Goal: Information Seeking & Learning: Learn about a topic

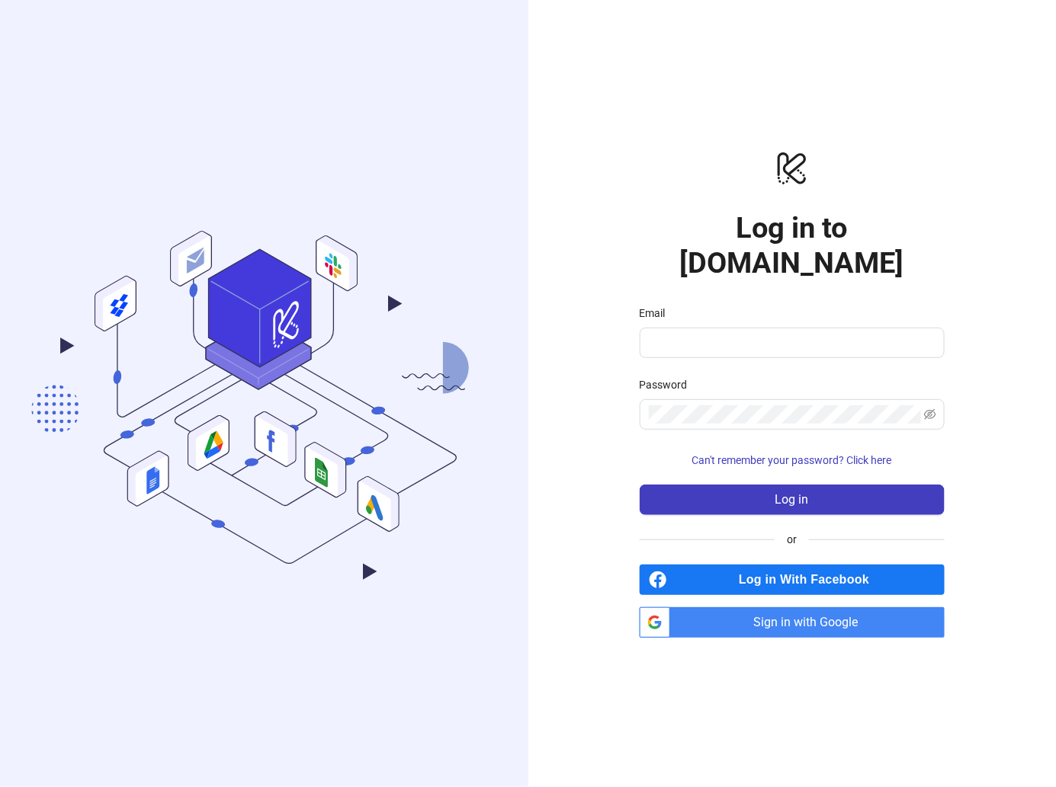
click at [858, 608] on span "Sign in with Google" at bounding box center [810, 623] width 268 height 30
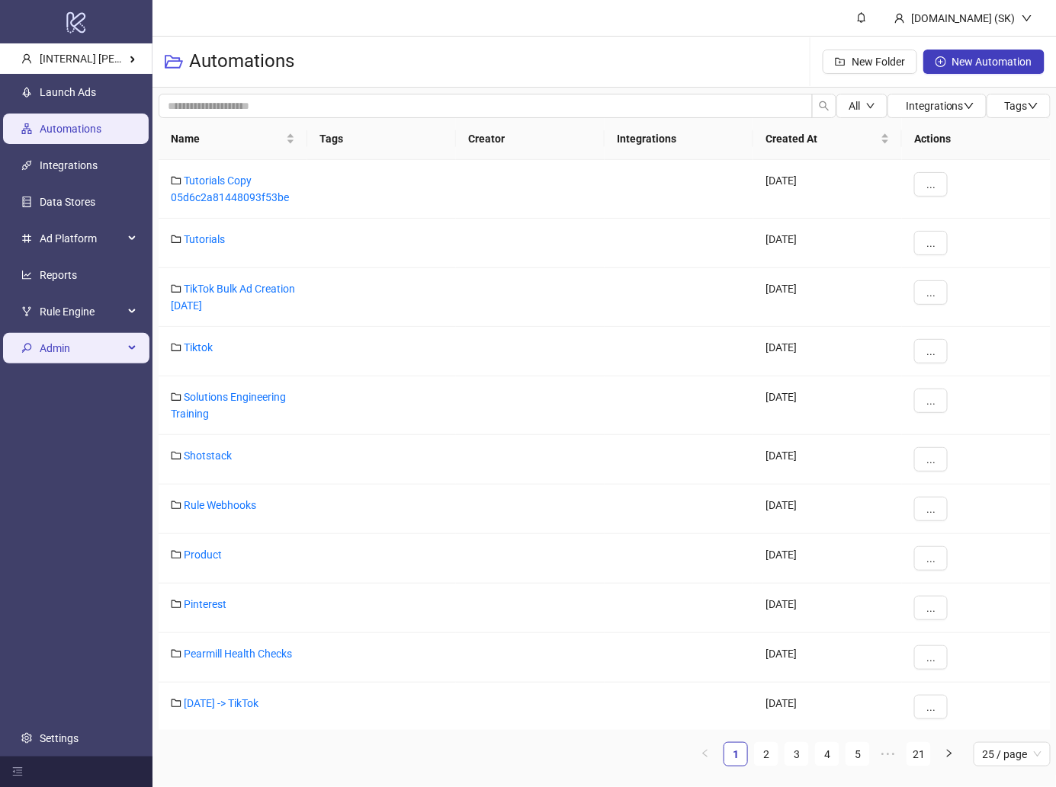
click at [89, 341] on span "Admin" at bounding box center [82, 348] width 84 height 30
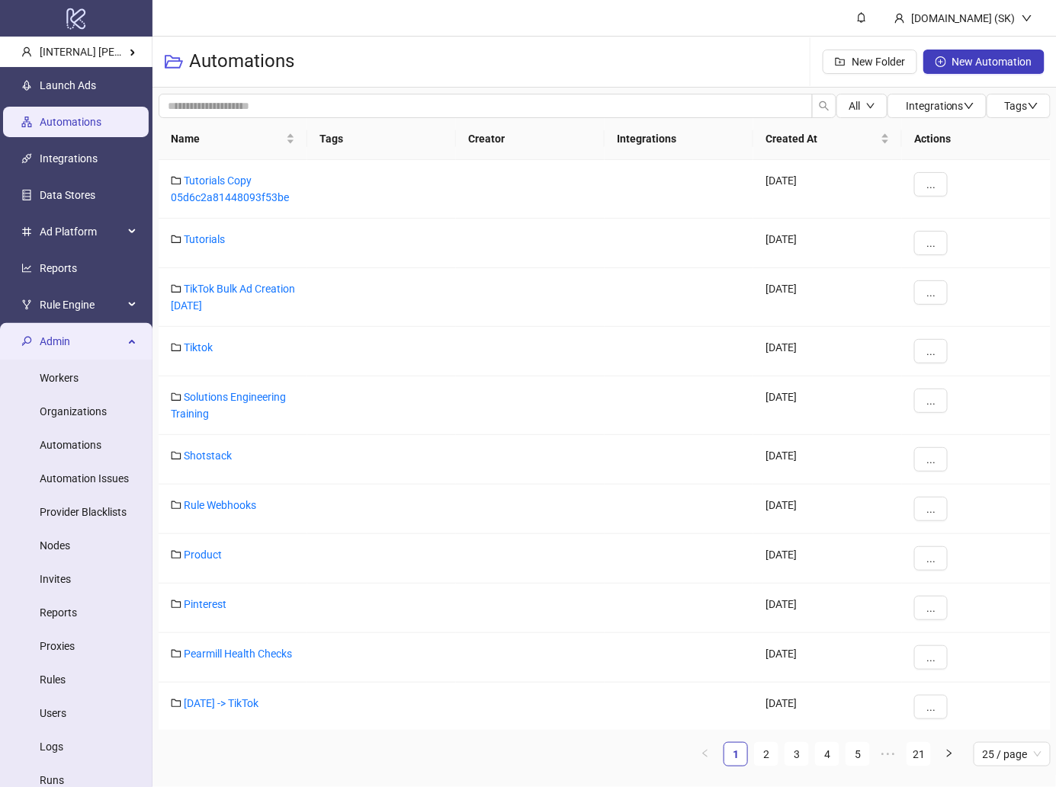
click at [100, 348] on span "Admin" at bounding box center [82, 341] width 84 height 30
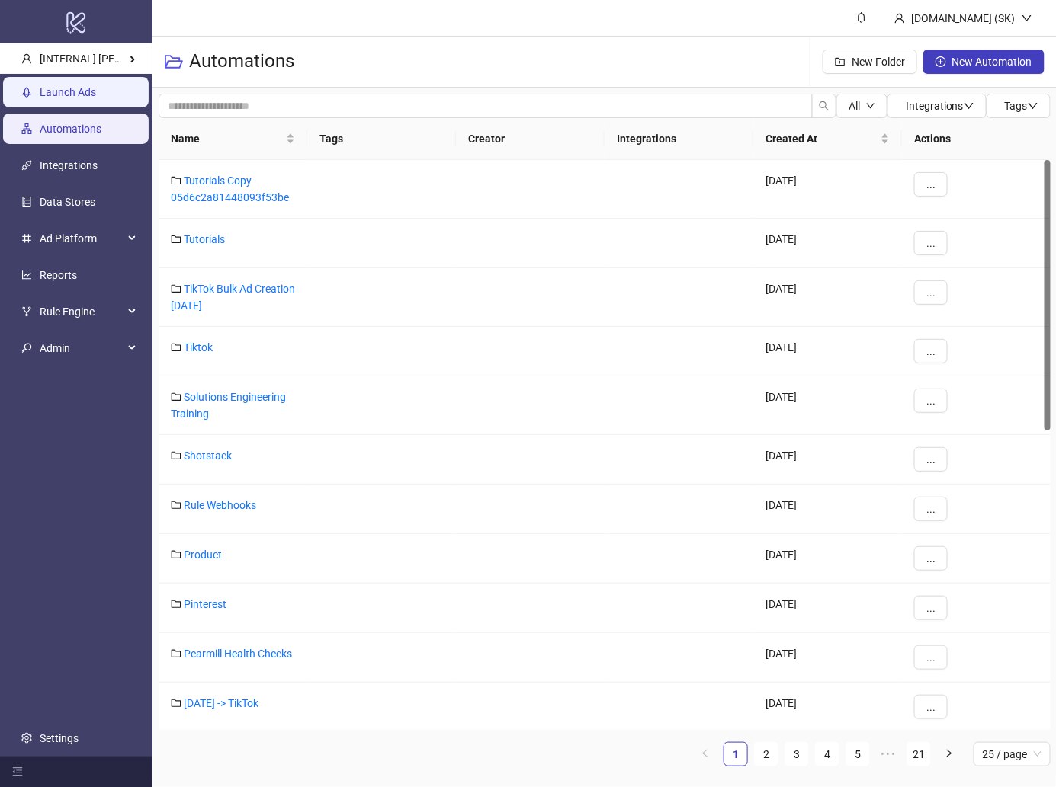
click at [96, 96] on link "Launch Ads" at bounding box center [68, 92] width 56 height 12
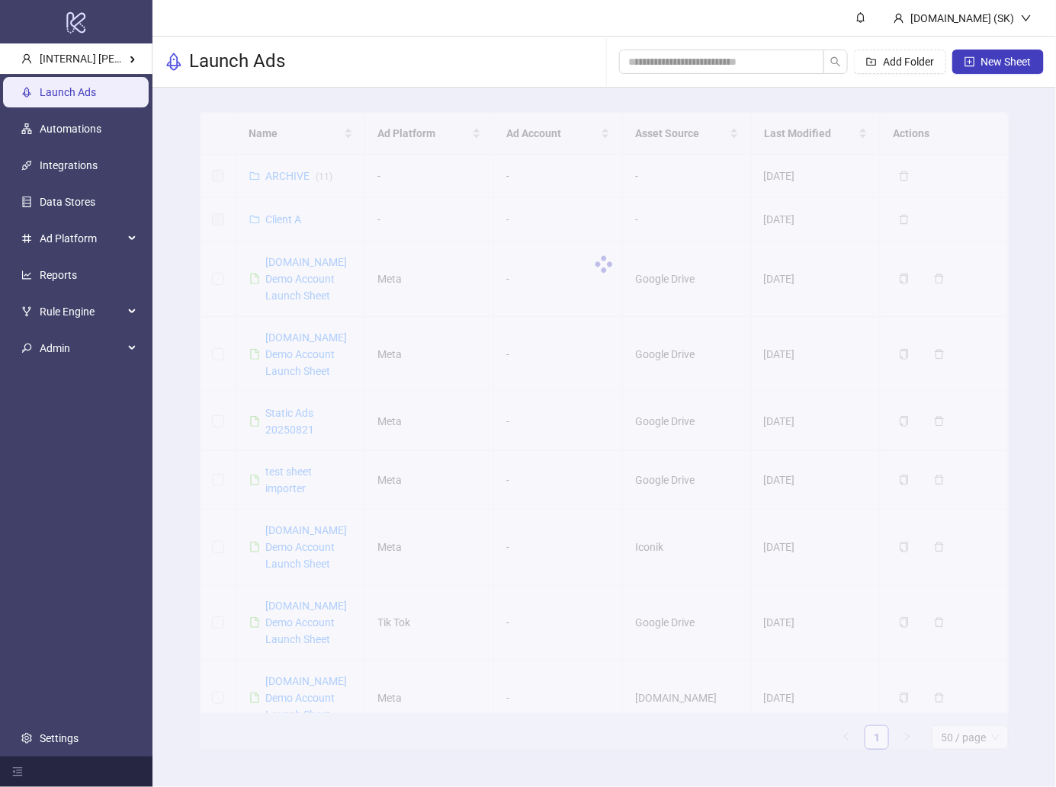
click at [321, 289] on div at bounding box center [605, 264] width 810 height 305
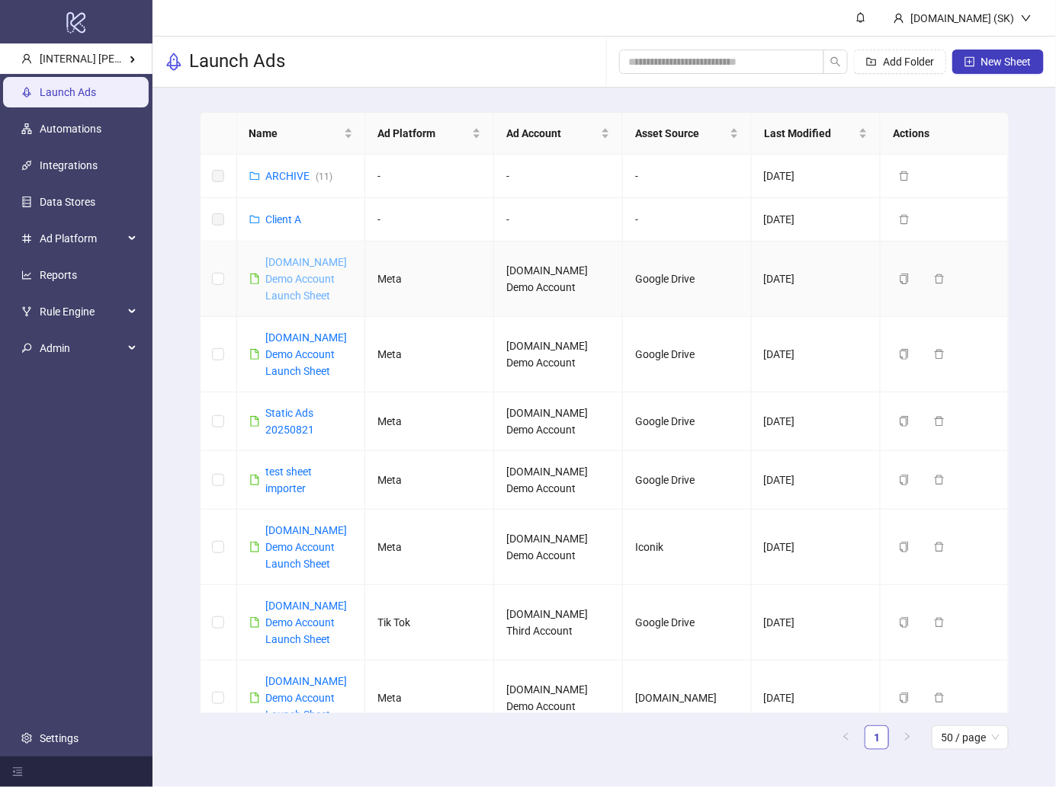
click at [319, 281] on link "Kitchn.io Demo Account Launch Sheet" at bounding box center [307, 279] width 82 height 46
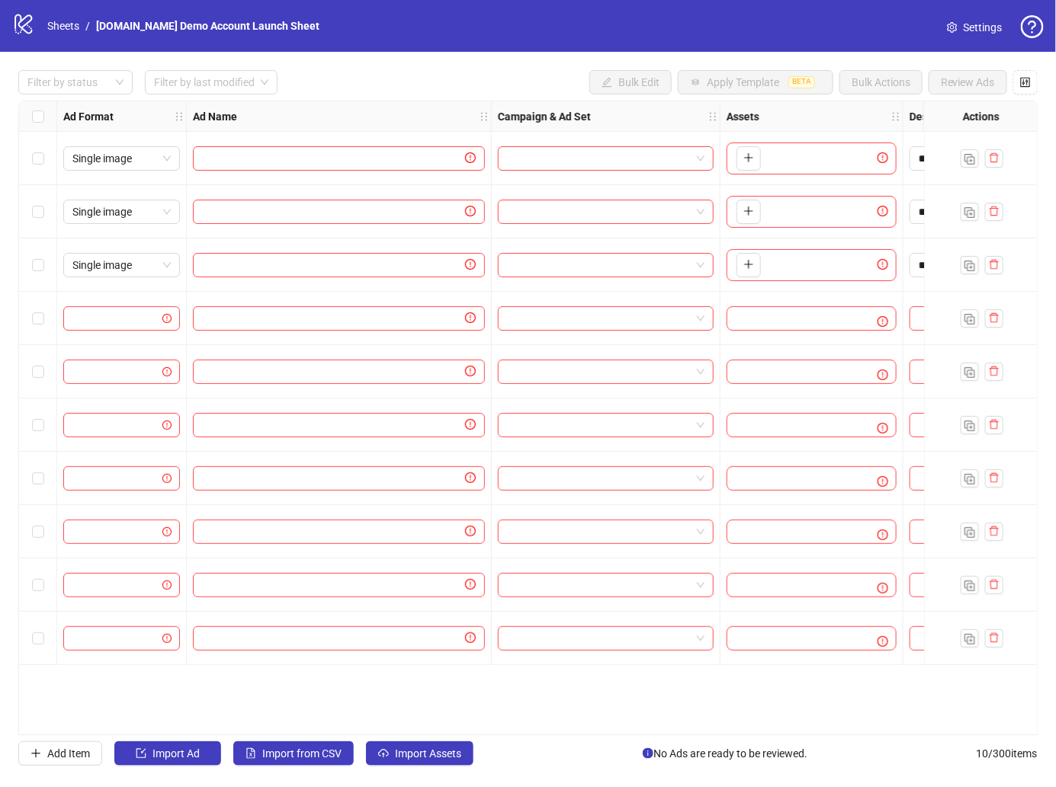
scroll to position [0, 406]
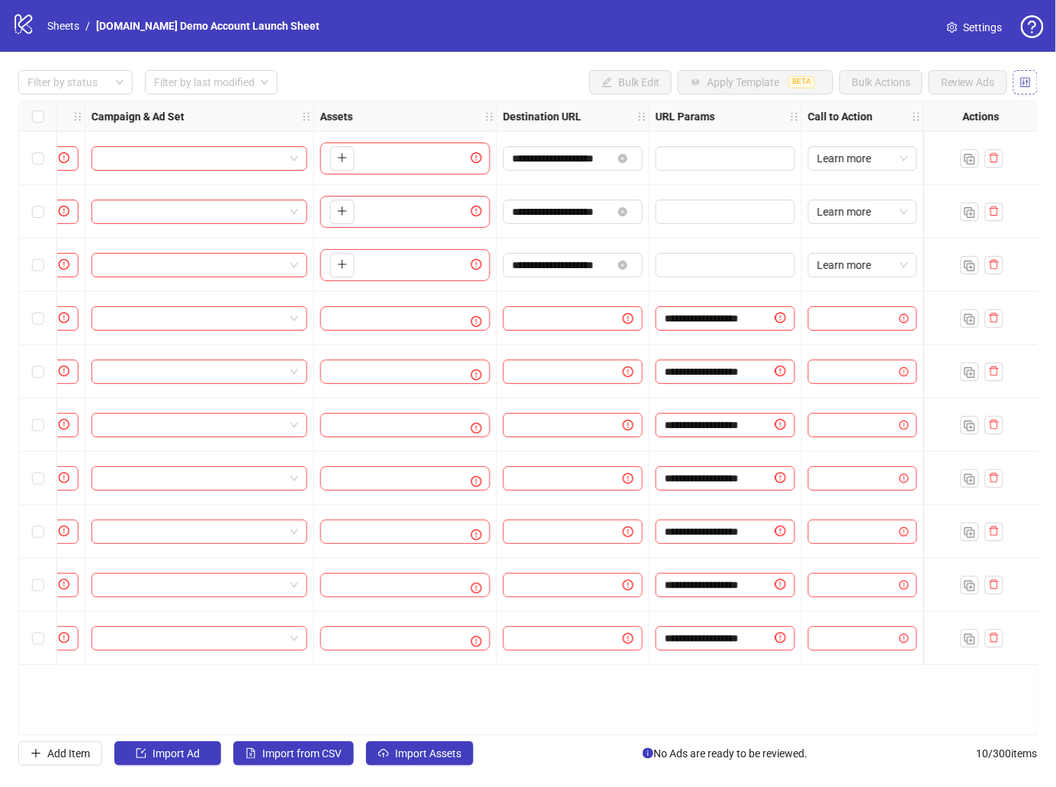
click at [1024, 87] on span "button" at bounding box center [1025, 82] width 11 height 12
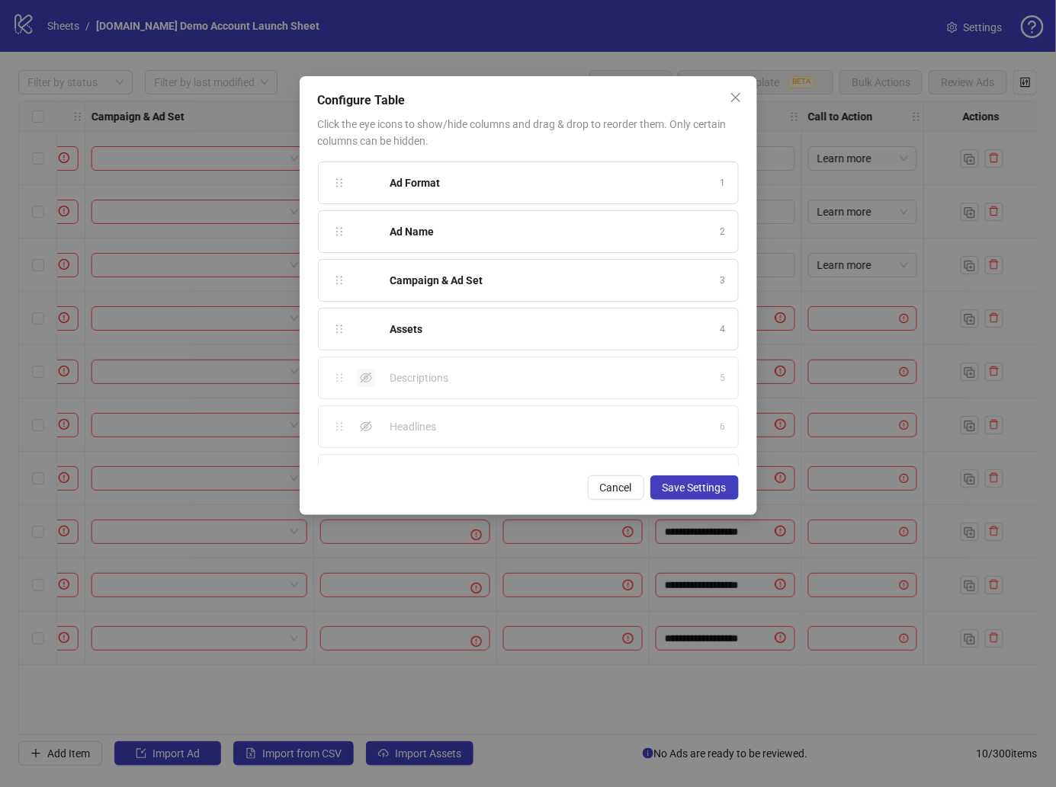
click at [360, 380] on icon "eye-invisible" at bounding box center [366, 378] width 12 height 12
click at [681, 489] on span "Save Settings" at bounding box center [694, 488] width 64 height 12
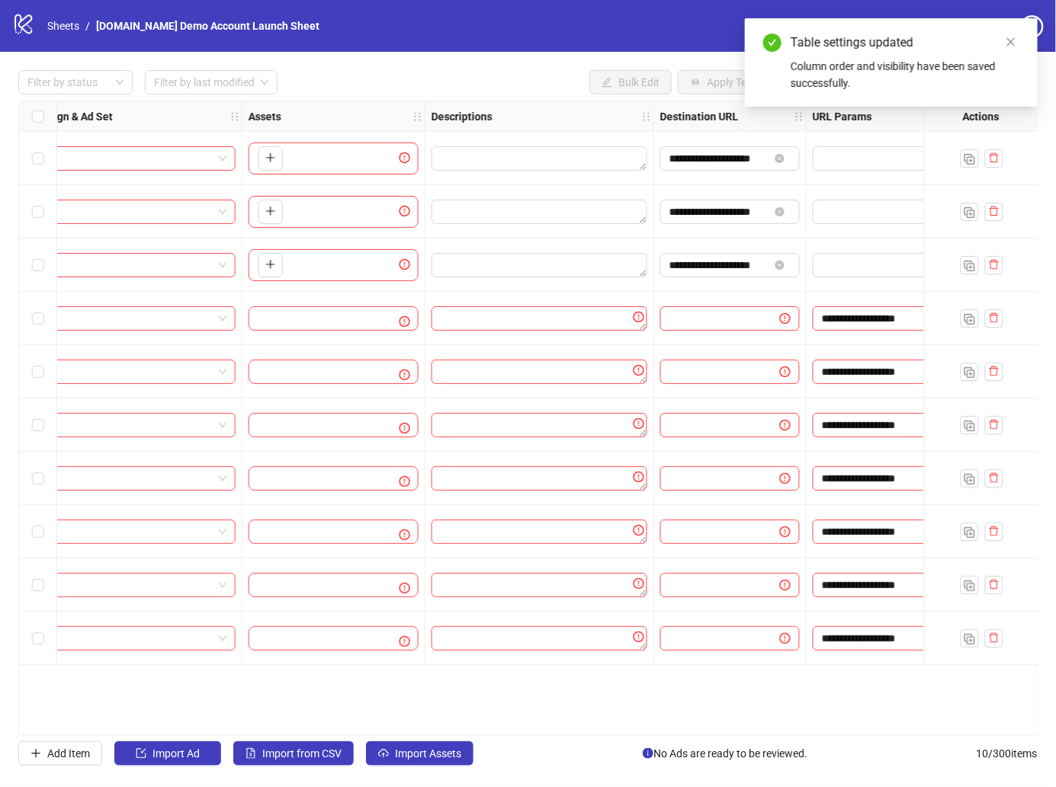
scroll to position [0, 635]
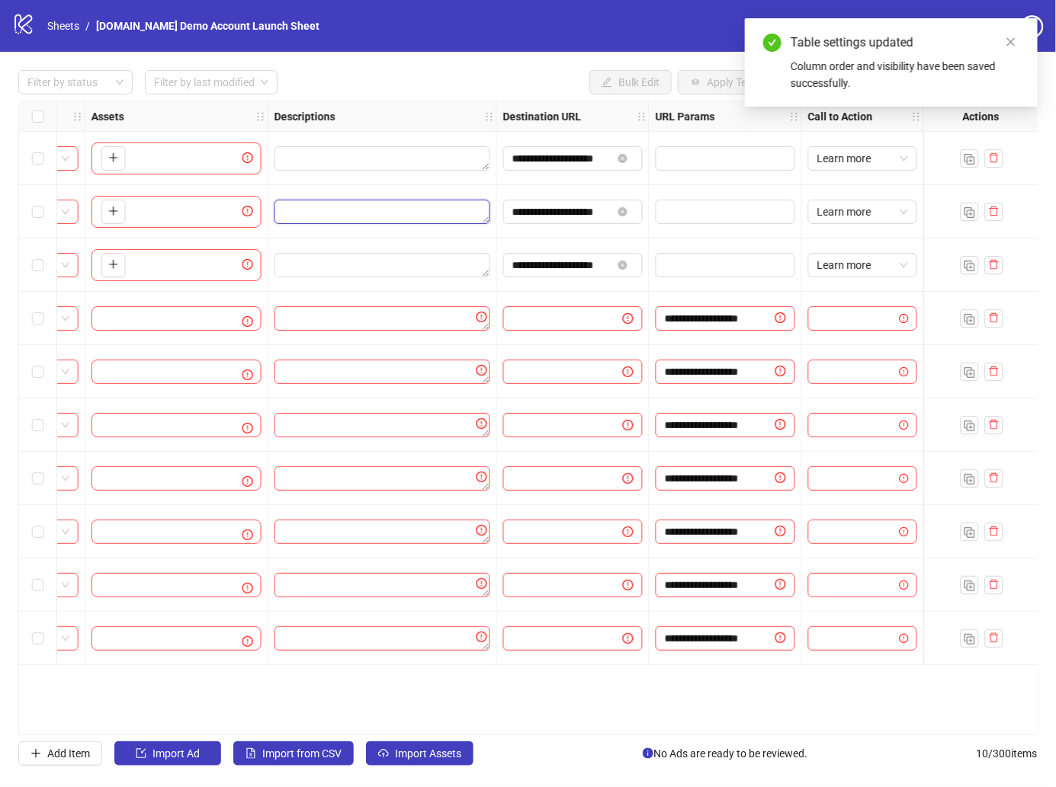
click at [374, 207] on textarea "Edit values" at bounding box center [382, 212] width 216 height 24
click at [393, 319] on textarea "Edit values" at bounding box center [382, 318] width 216 height 24
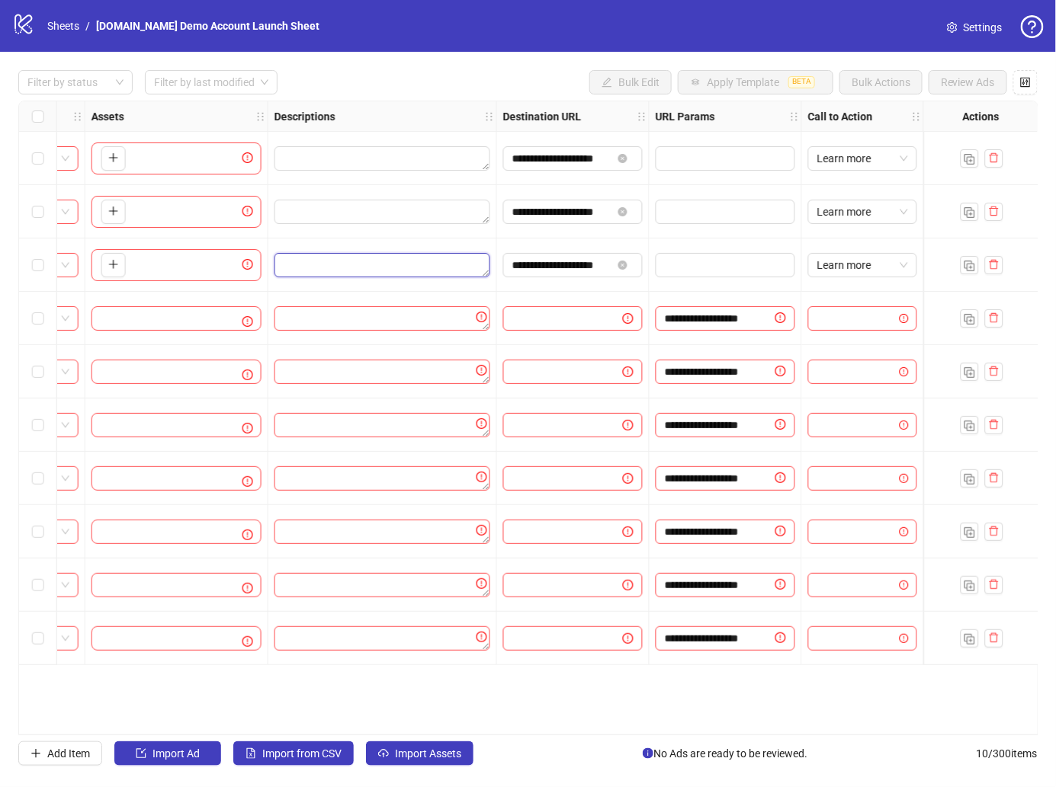
click at [372, 269] on textarea "Edit values" at bounding box center [382, 265] width 216 height 24
type textarea "****"
click at [373, 316] on span "button" at bounding box center [369, 312] width 11 height 12
type textarea "****"
click at [379, 361] on button "Add" at bounding box center [382, 358] width 197 height 18
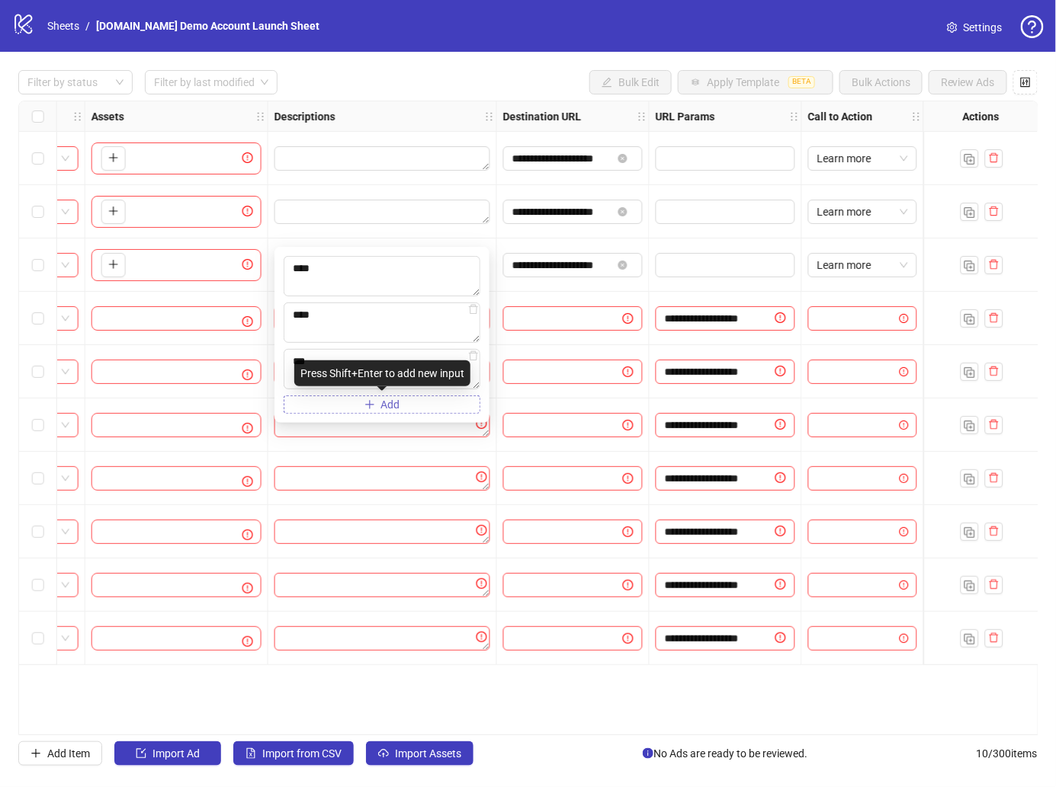
type textarea "****"
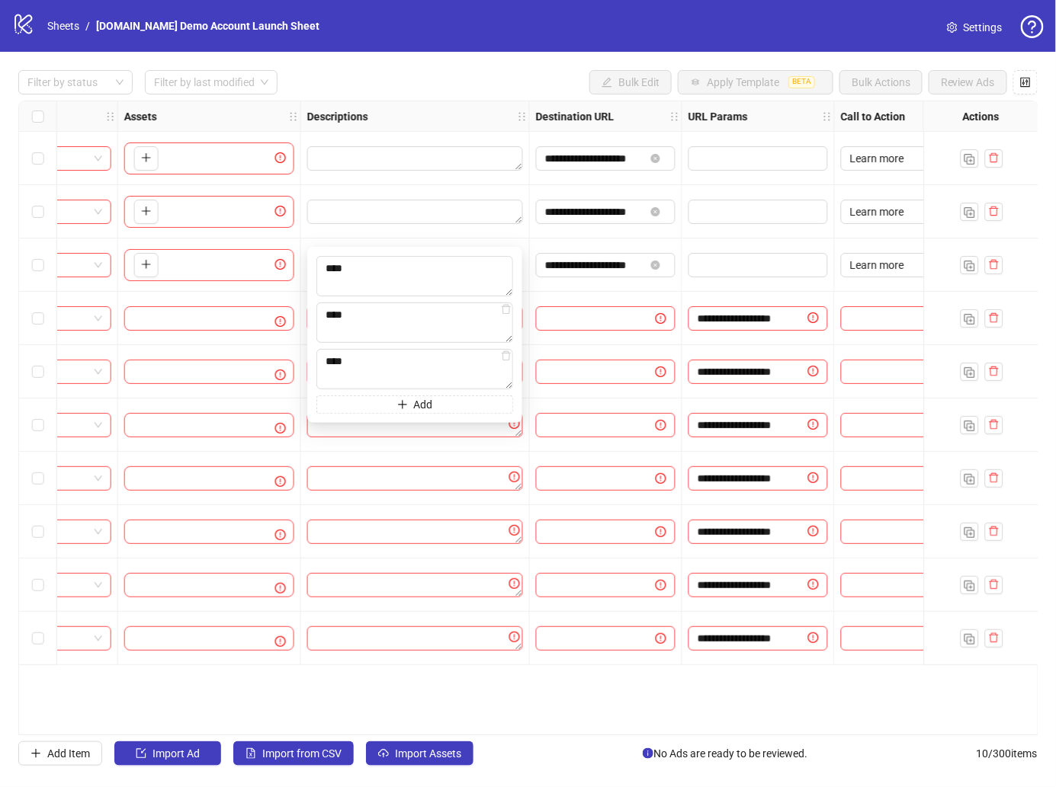
click at [495, 239] on div at bounding box center [415, 265] width 229 height 53
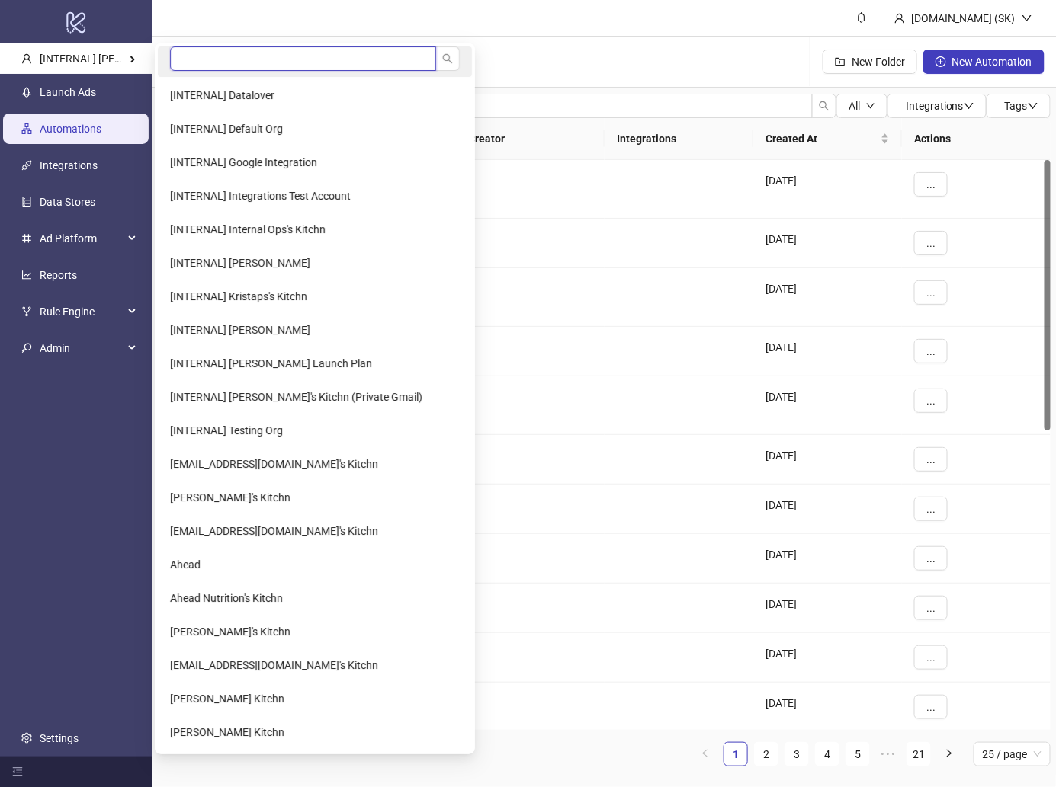
click at [241, 54] on input "search" at bounding box center [303, 58] width 266 height 24
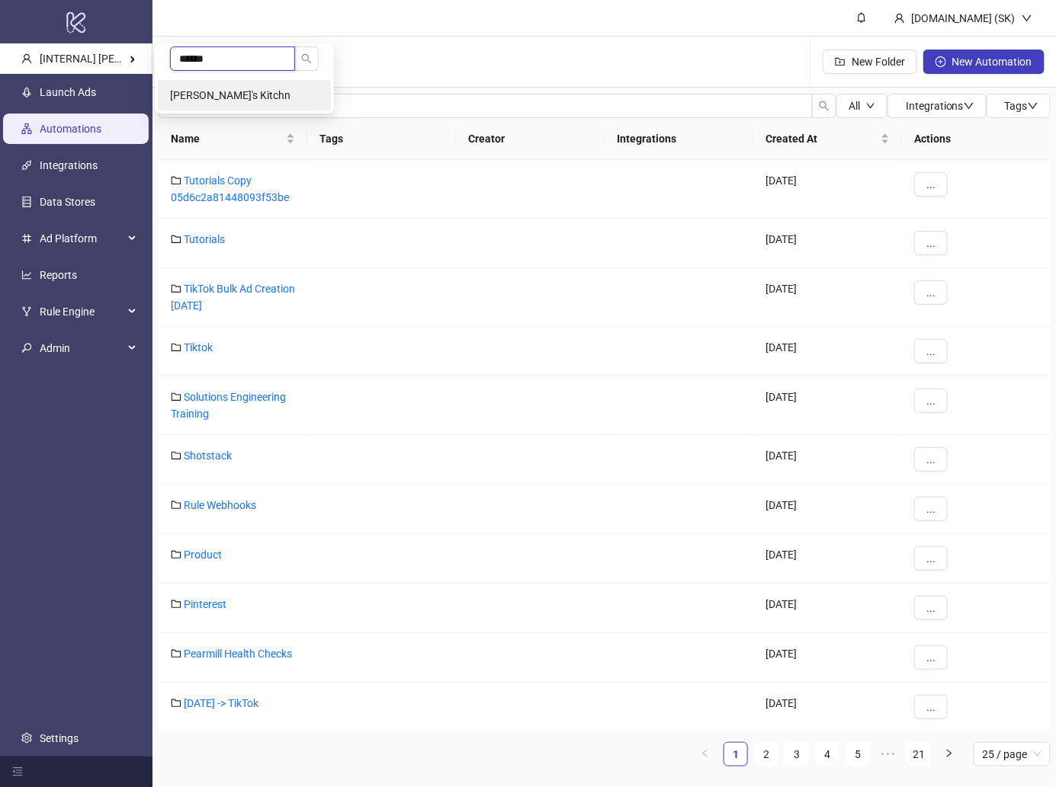
type input "******"
click at [290, 91] on li "[PERSON_NAME]'s Kitchn" at bounding box center [244, 95] width 173 height 30
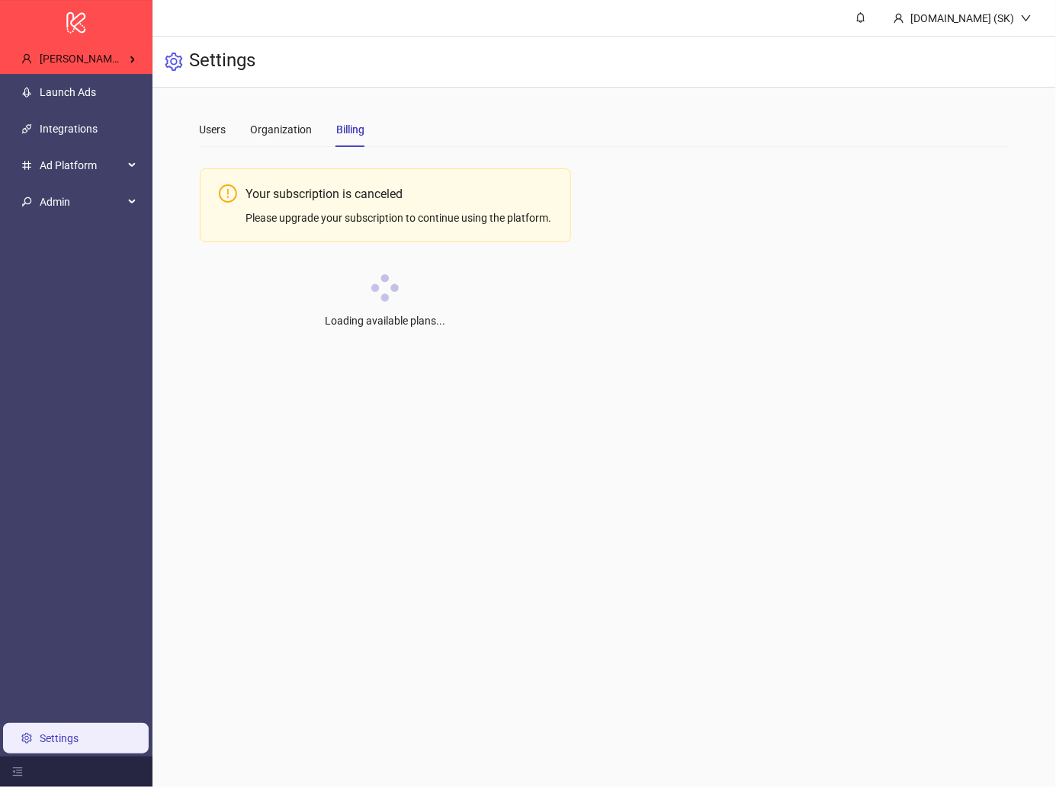
click at [79, 745] on link "Settings" at bounding box center [59, 739] width 39 height 12
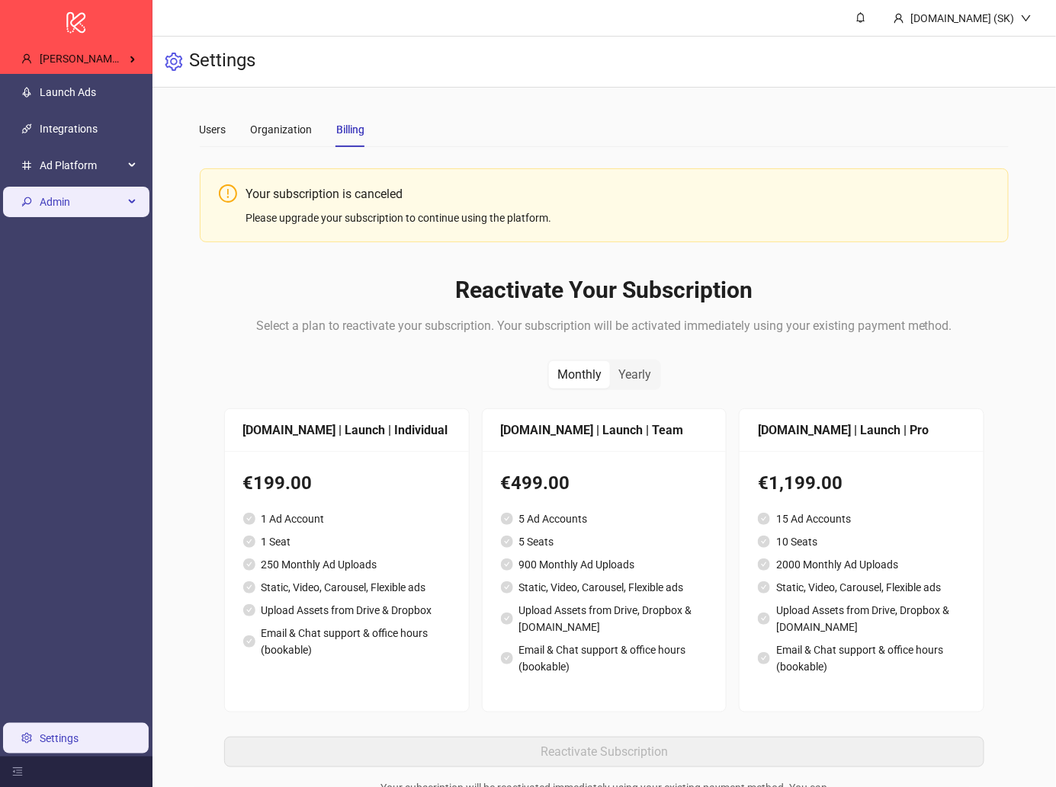
click at [121, 207] on span "Admin" at bounding box center [82, 202] width 84 height 30
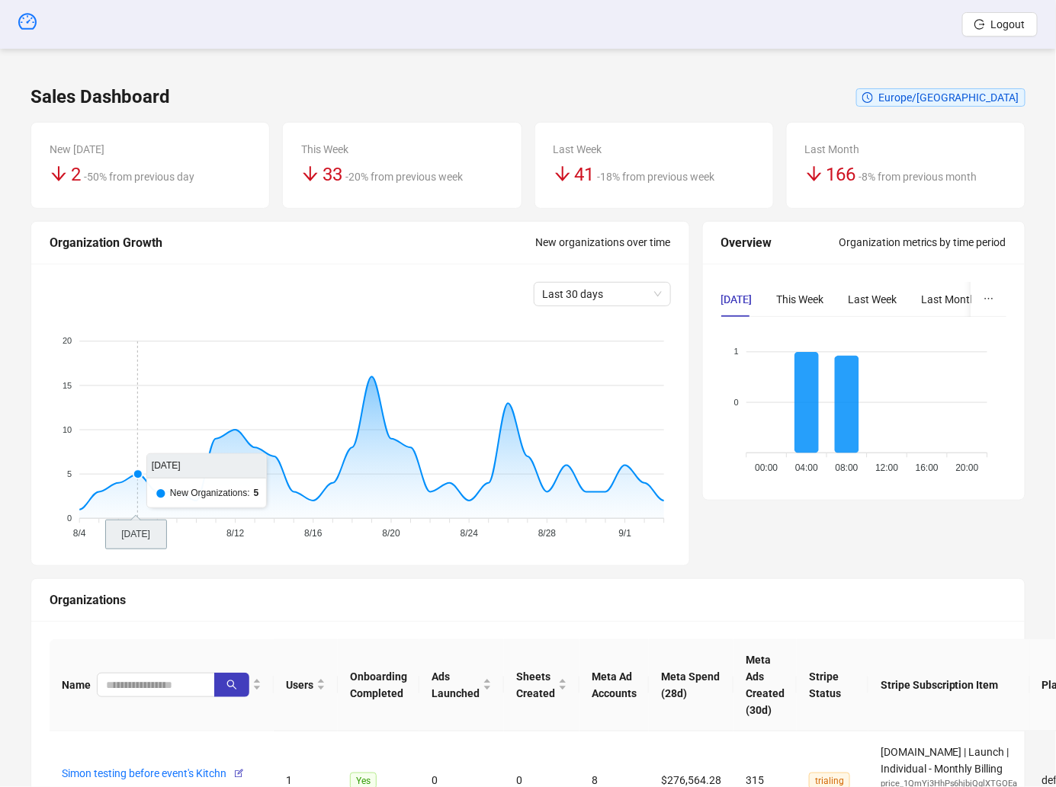
scroll to position [1, 0]
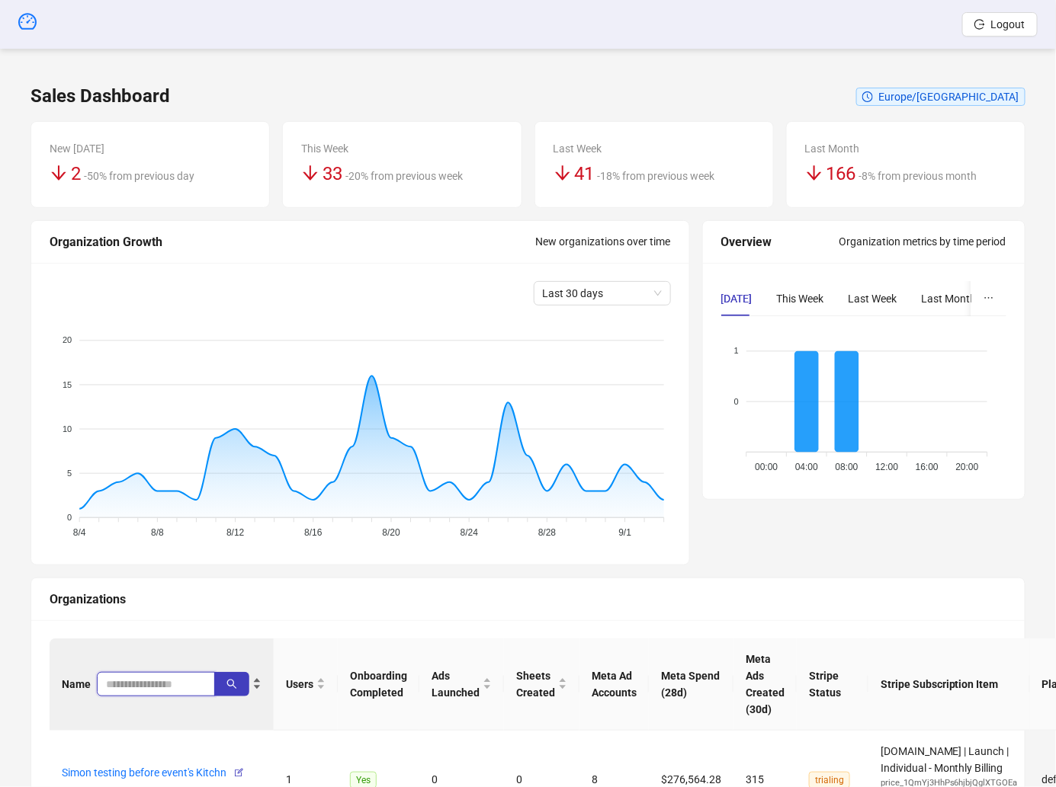
click at [139, 681] on input "search" at bounding box center [150, 684] width 88 height 17
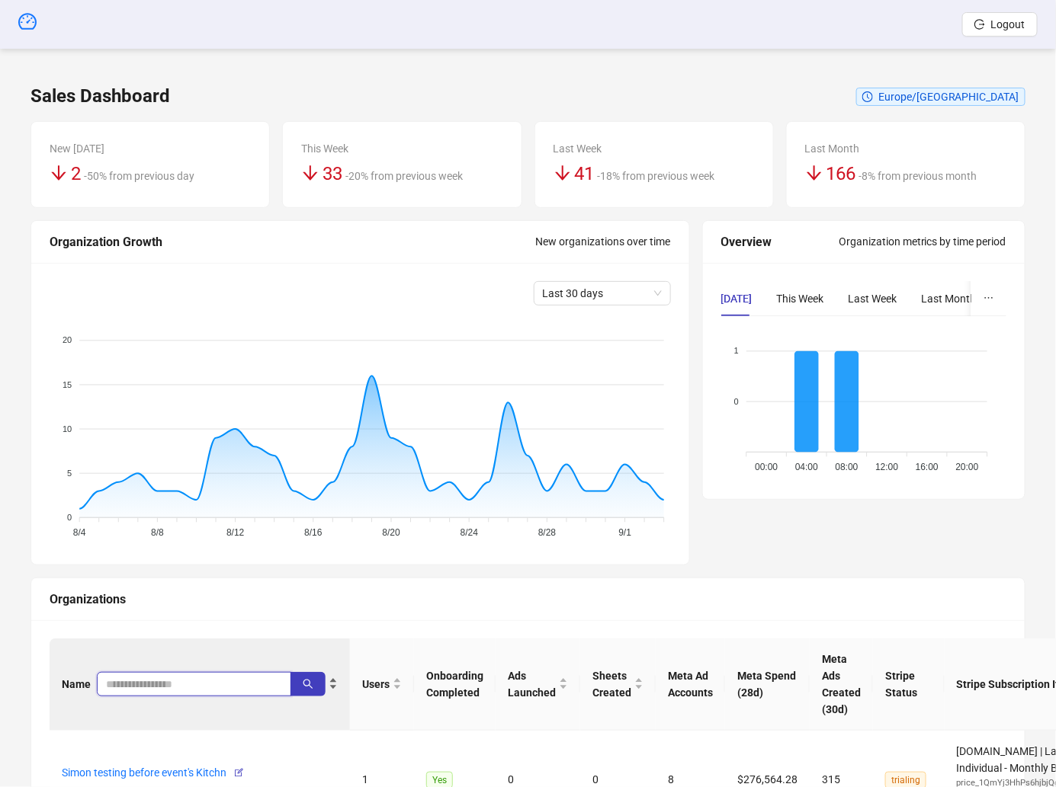
type input "*"
type input "*****"
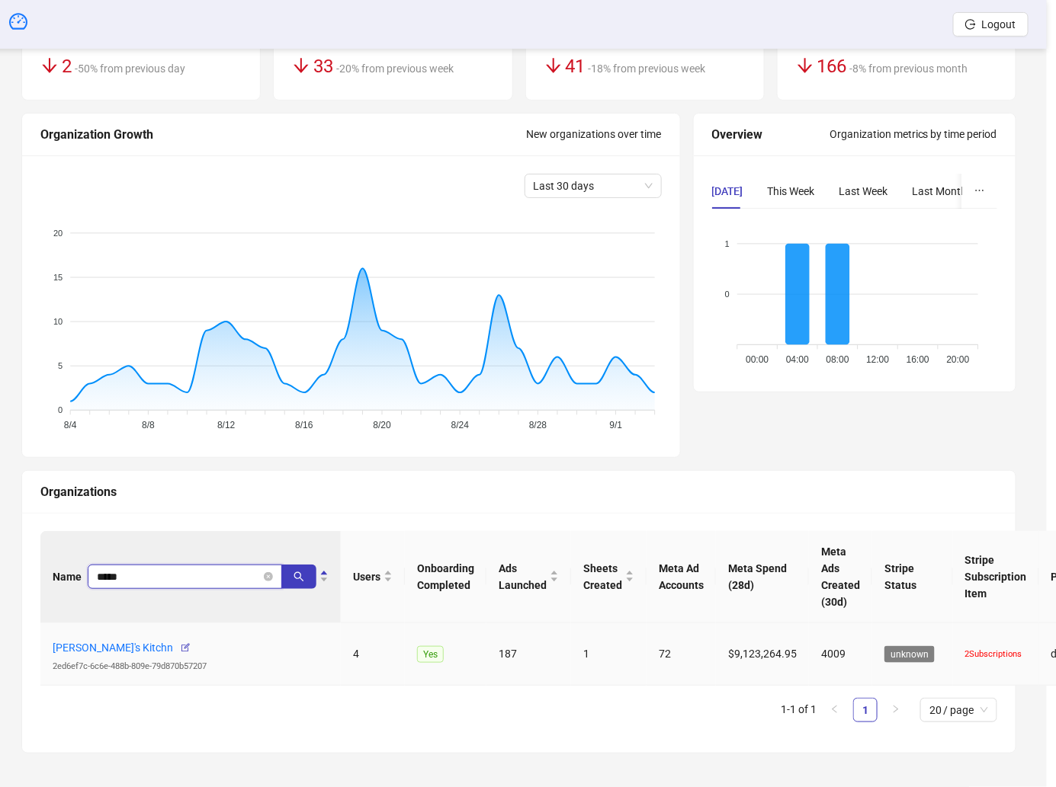
scroll to position [108, 0]
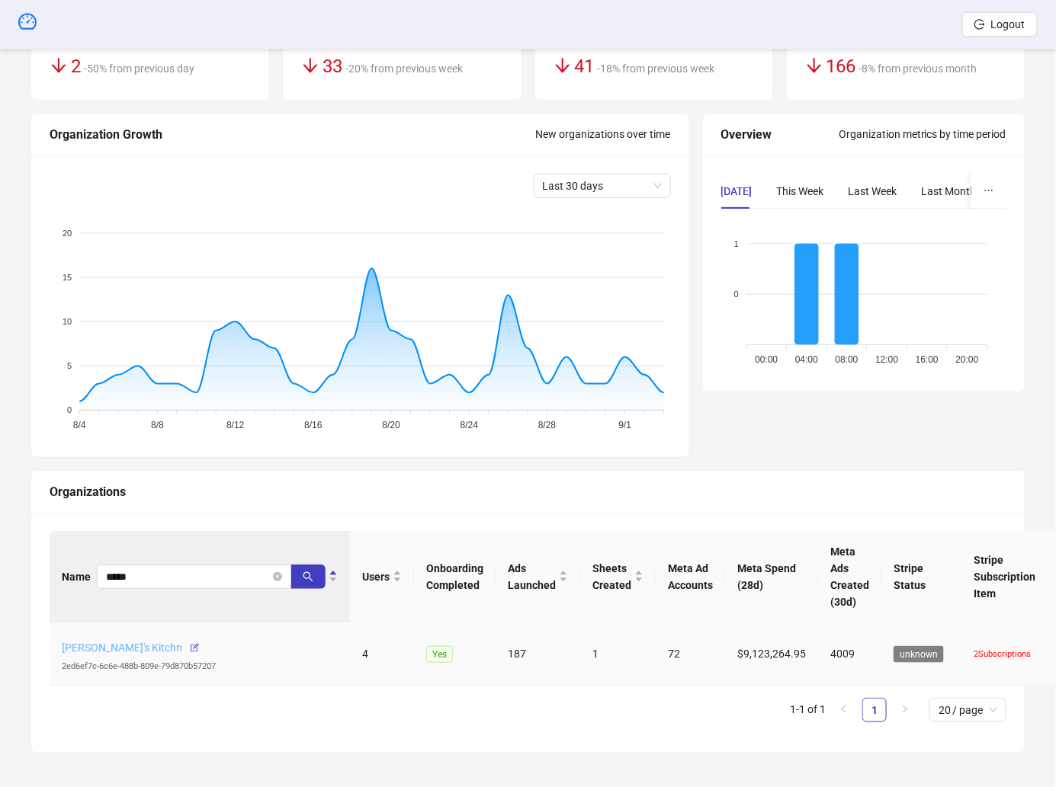
click at [133, 643] on link "[PERSON_NAME]'s Kitchn" at bounding box center [122, 648] width 120 height 12
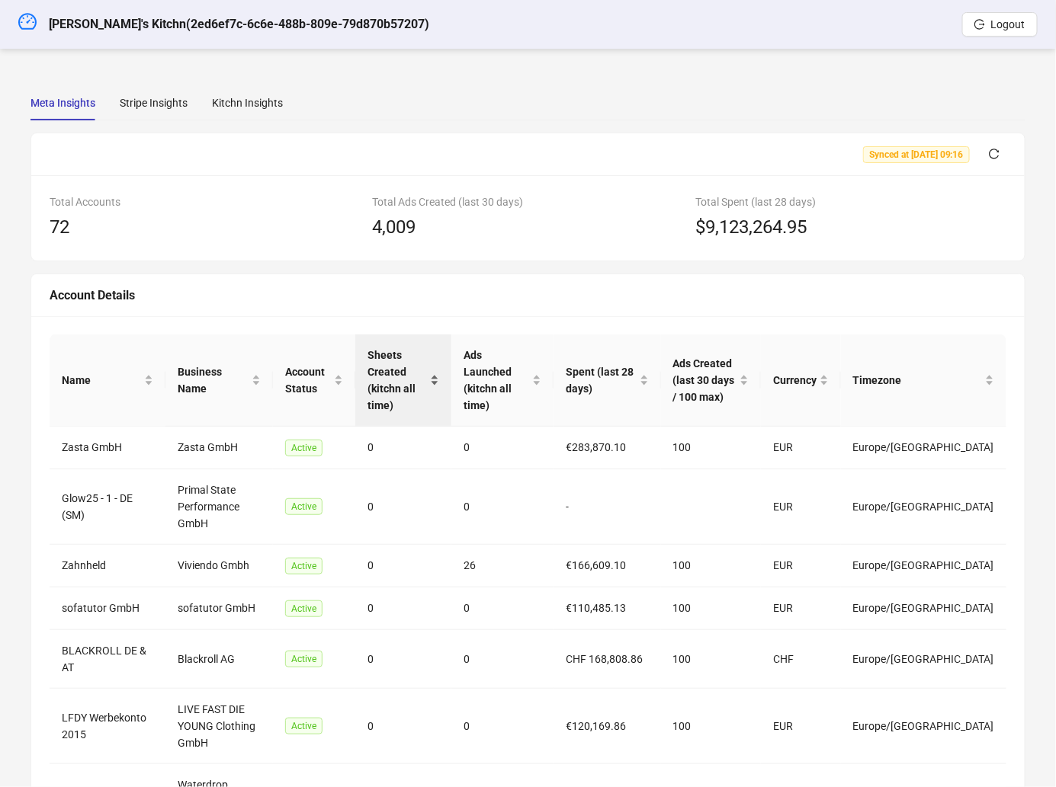
click at [427, 386] on span "Sheets Created (kitchn all time)" at bounding box center [396, 380] width 59 height 67
click at [427, 387] on span "Sheets Created (kitchn all time)" at bounding box center [396, 380] width 59 height 67
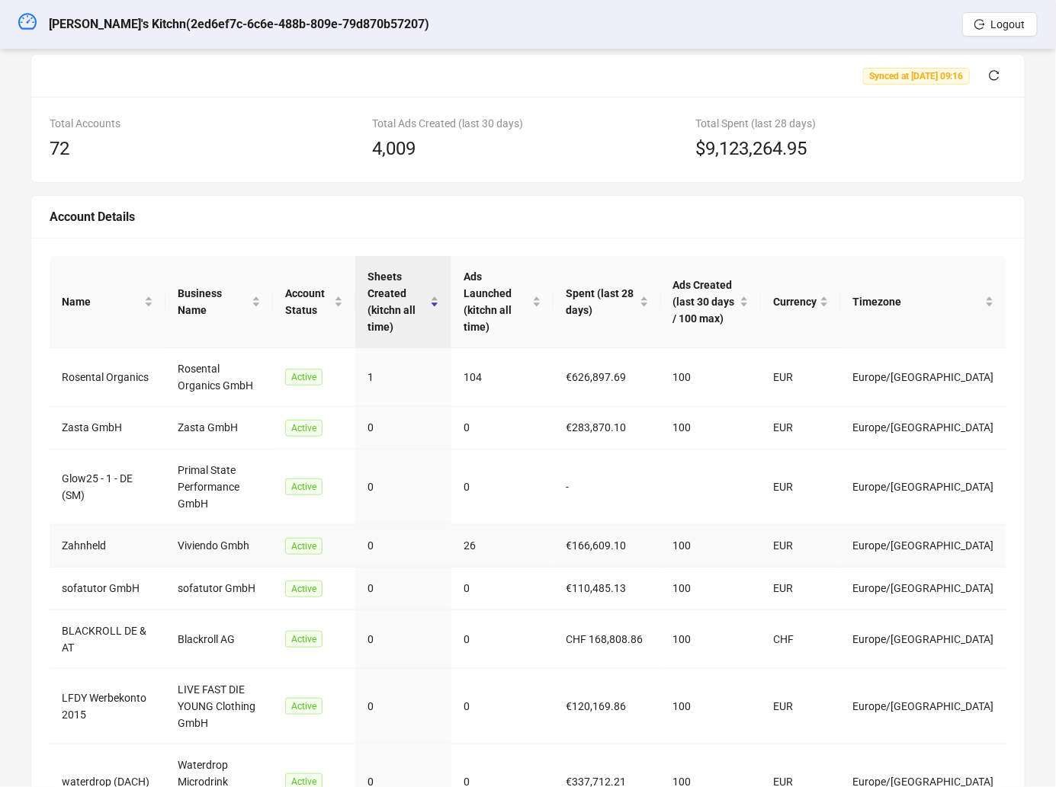
scroll to position [234, 0]
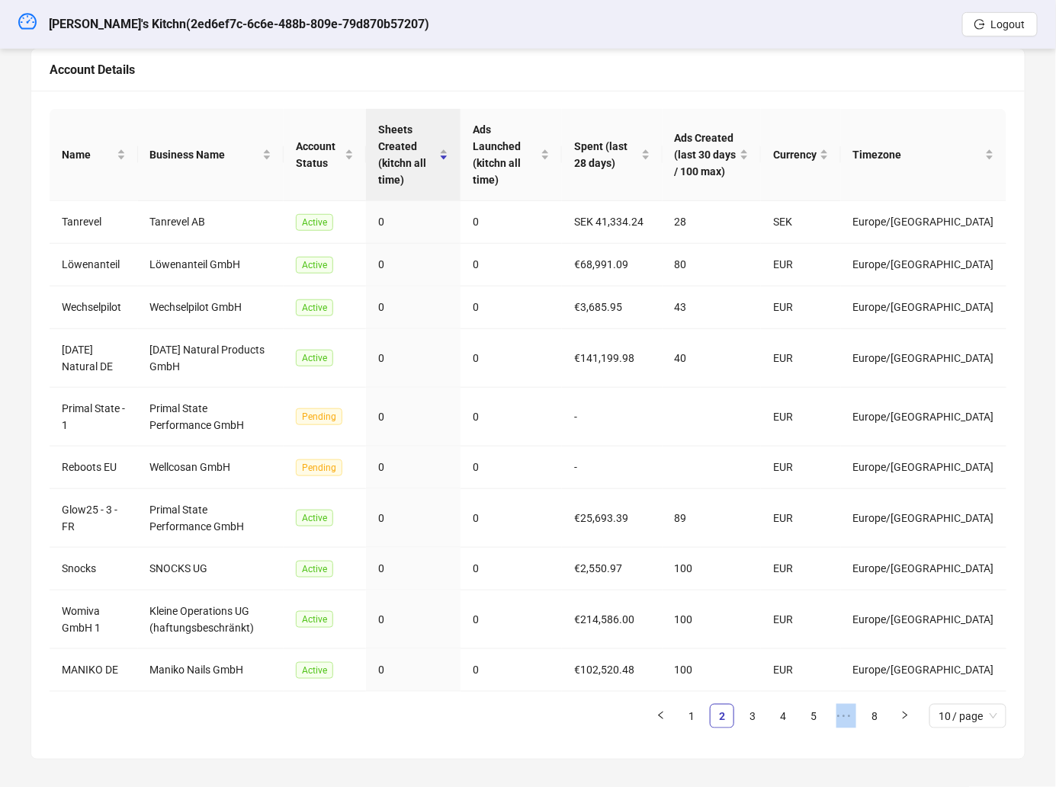
click at [463, 721] on div "Name Business Name Account Status Sheets Created (kitchn all time) Ads Launched…" at bounding box center [528, 425] width 957 height 632
click at [417, 716] on ul "1 2 3 4 5 ••• 8 10 / page" at bounding box center [528, 716] width 957 height 24
click at [749, 706] on link "3" at bounding box center [752, 716] width 23 height 23
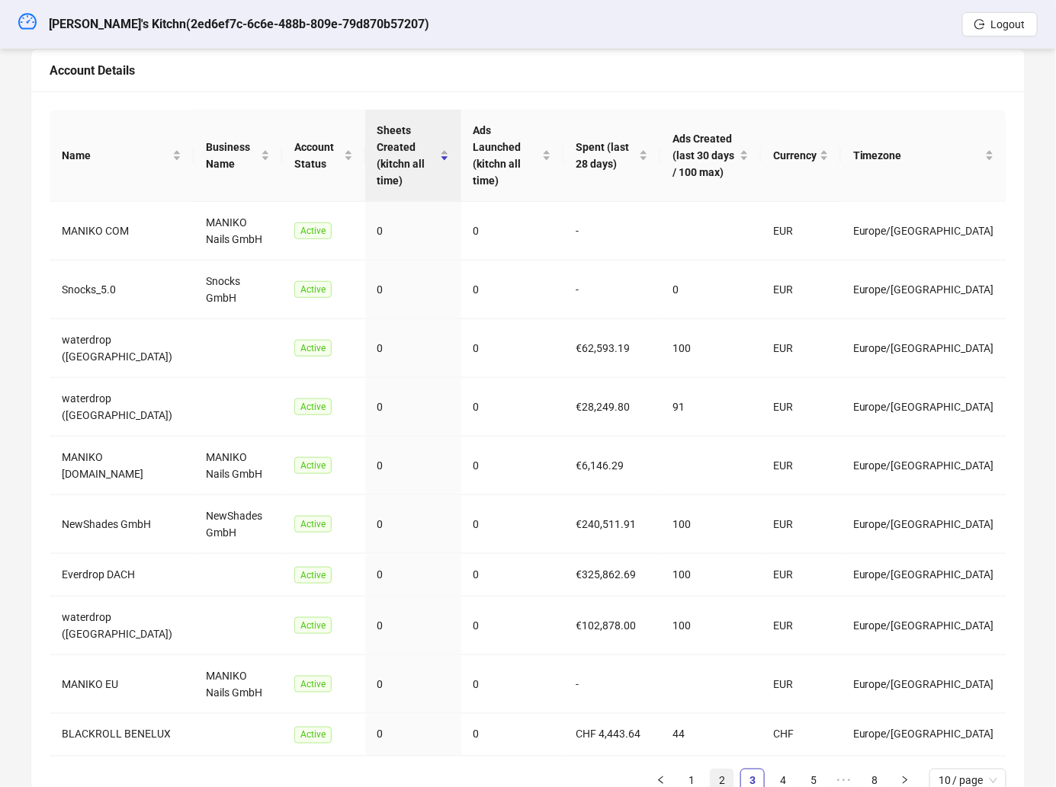
click at [732, 770] on link "2" at bounding box center [721, 781] width 23 height 23
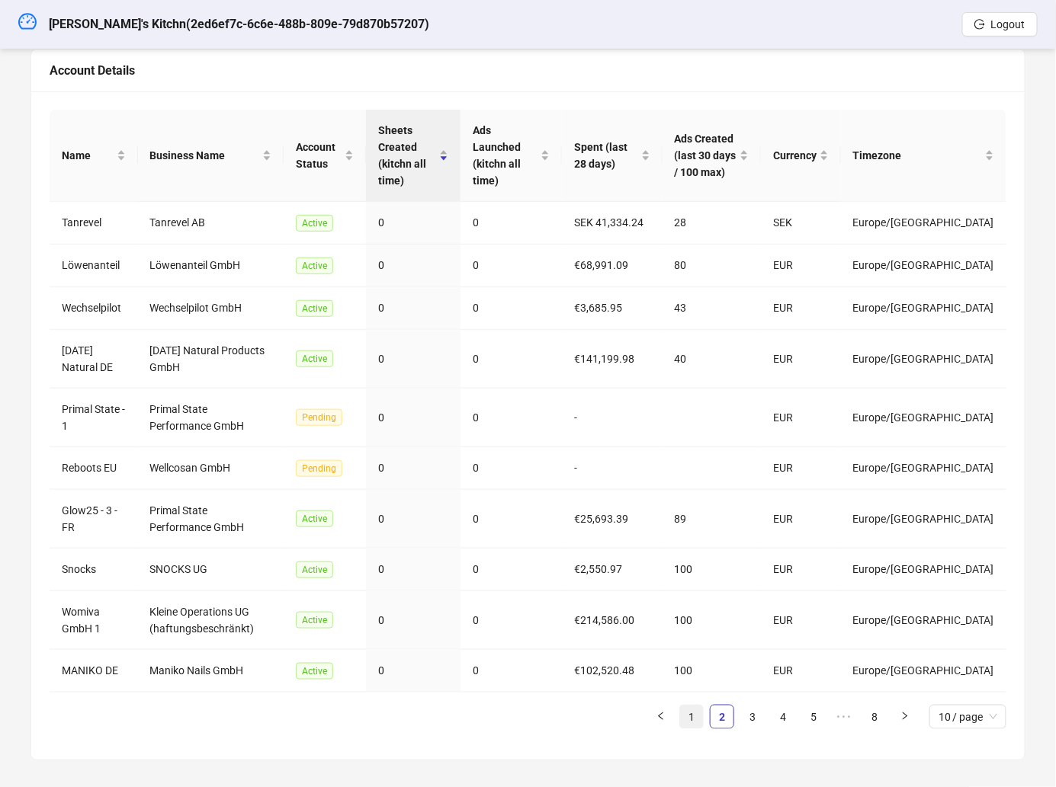
click at [686, 715] on link "1" at bounding box center [691, 717] width 23 height 23
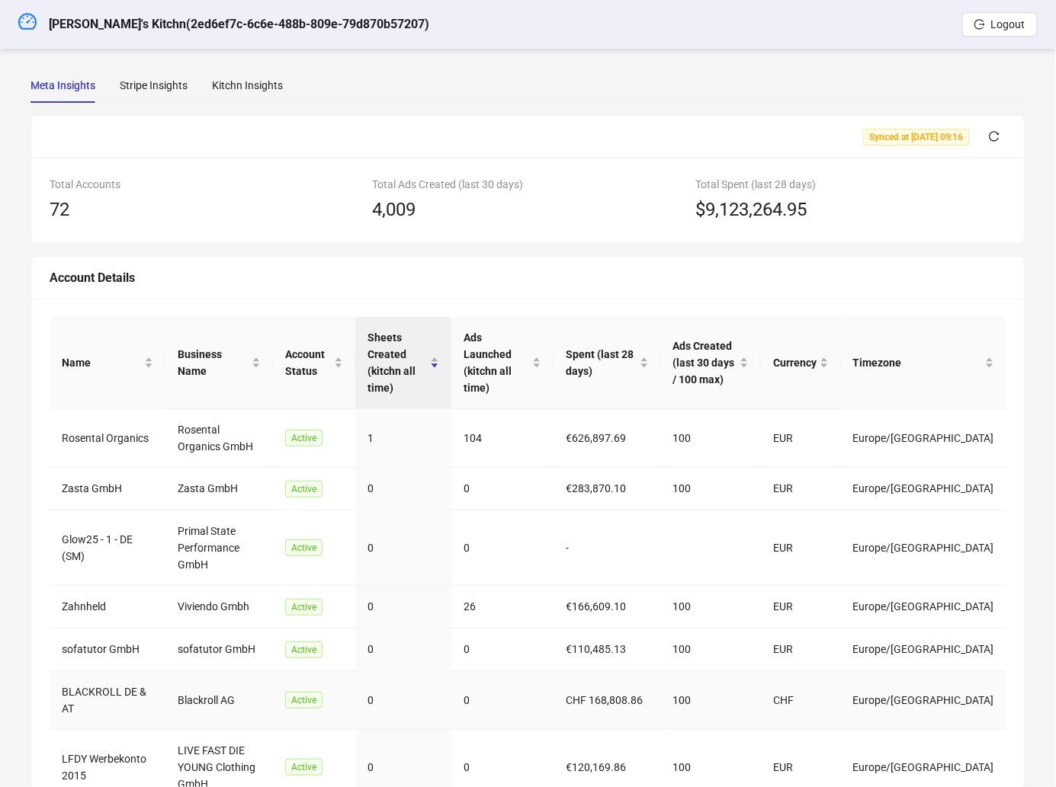
scroll to position [0, 0]
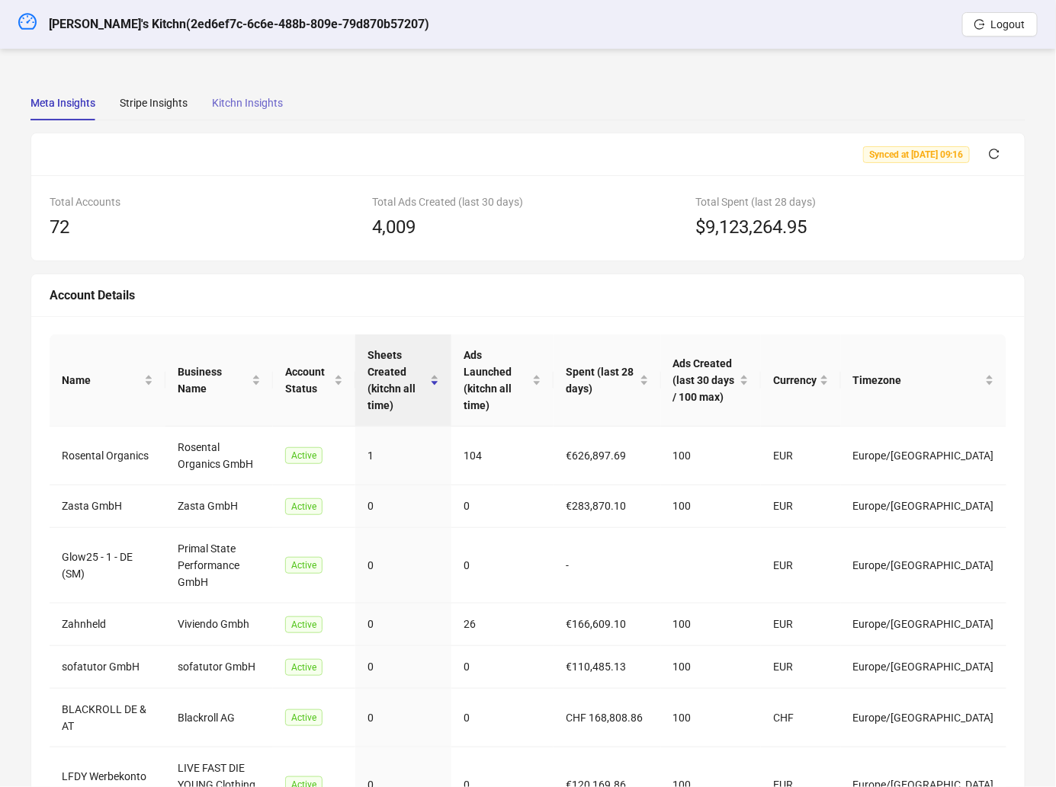
click at [255, 119] on div "Kitchn Insights" at bounding box center [247, 102] width 71 height 35
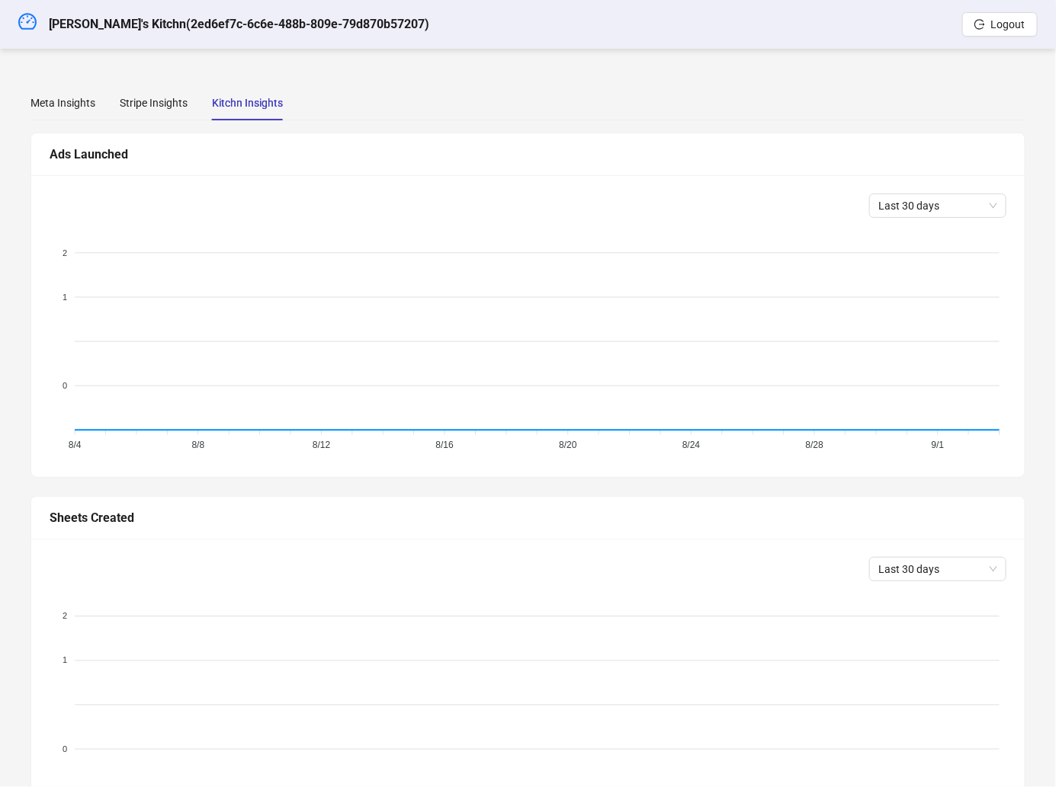
click at [255, 114] on div "Kitchn Insights" at bounding box center [247, 102] width 71 height 35
click at [951, 207] on span "Last 30 days" at bounding box center [937, 205] width 119 height 23
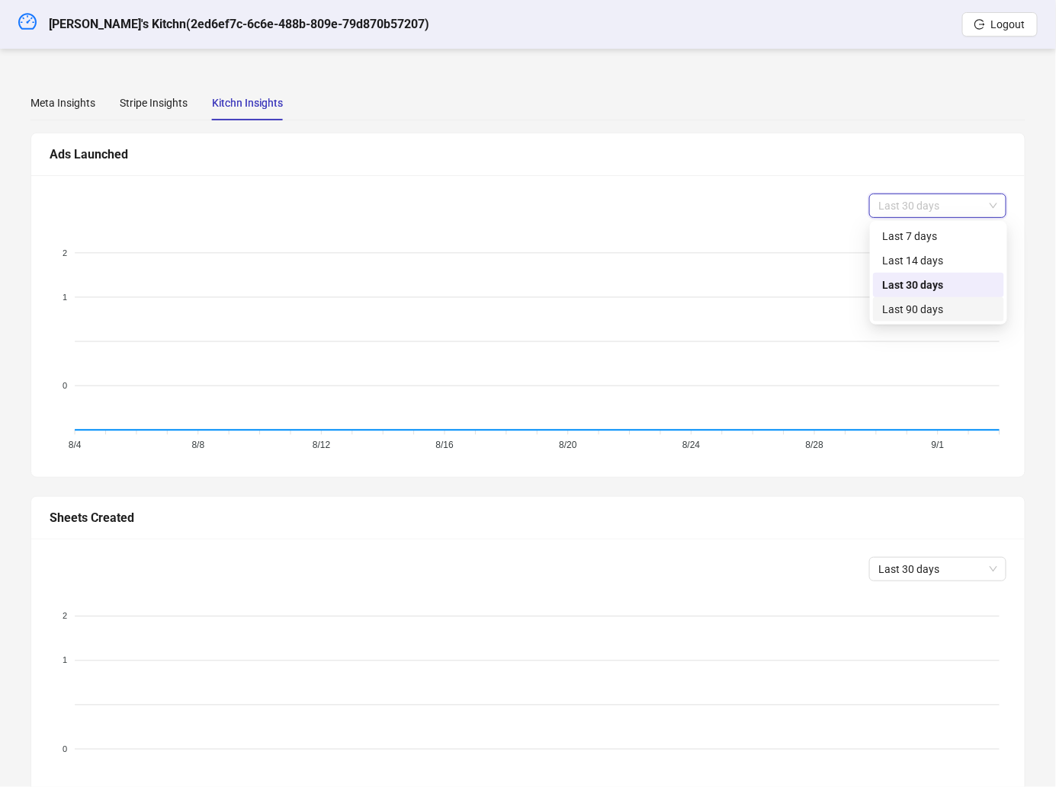
click at [926, 308] on div "Last 90 days" at bounding box center [938, 309] width 113 height 17
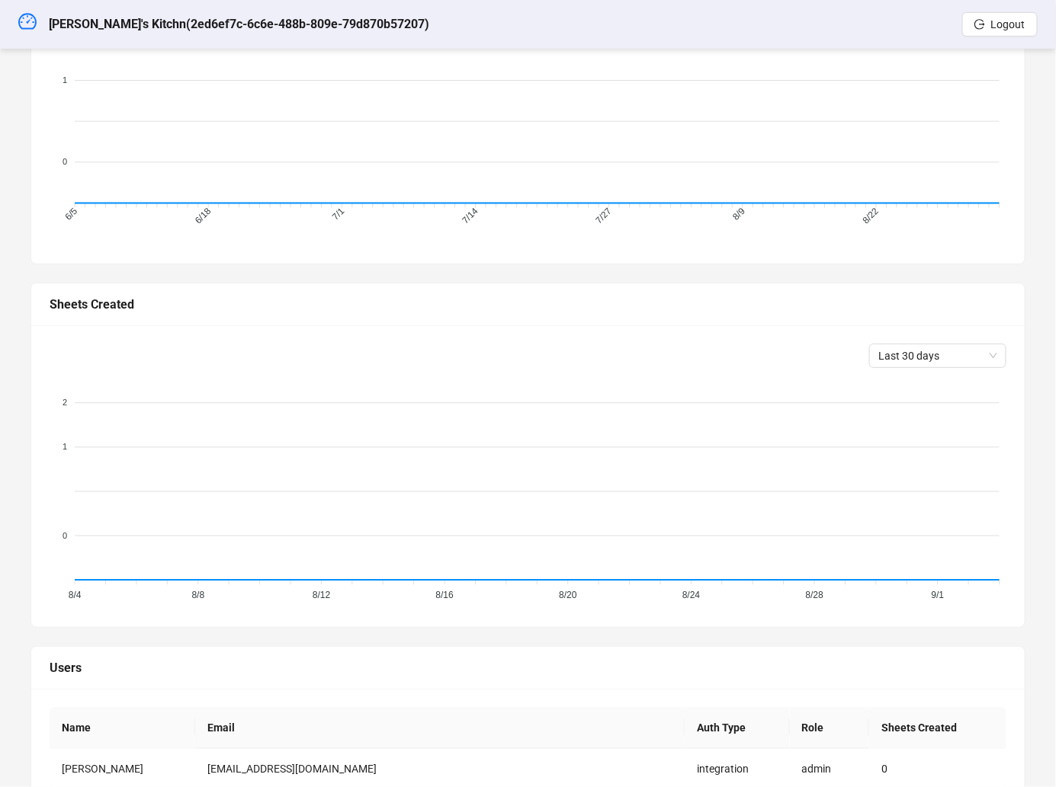
scroll to position [417, 0]
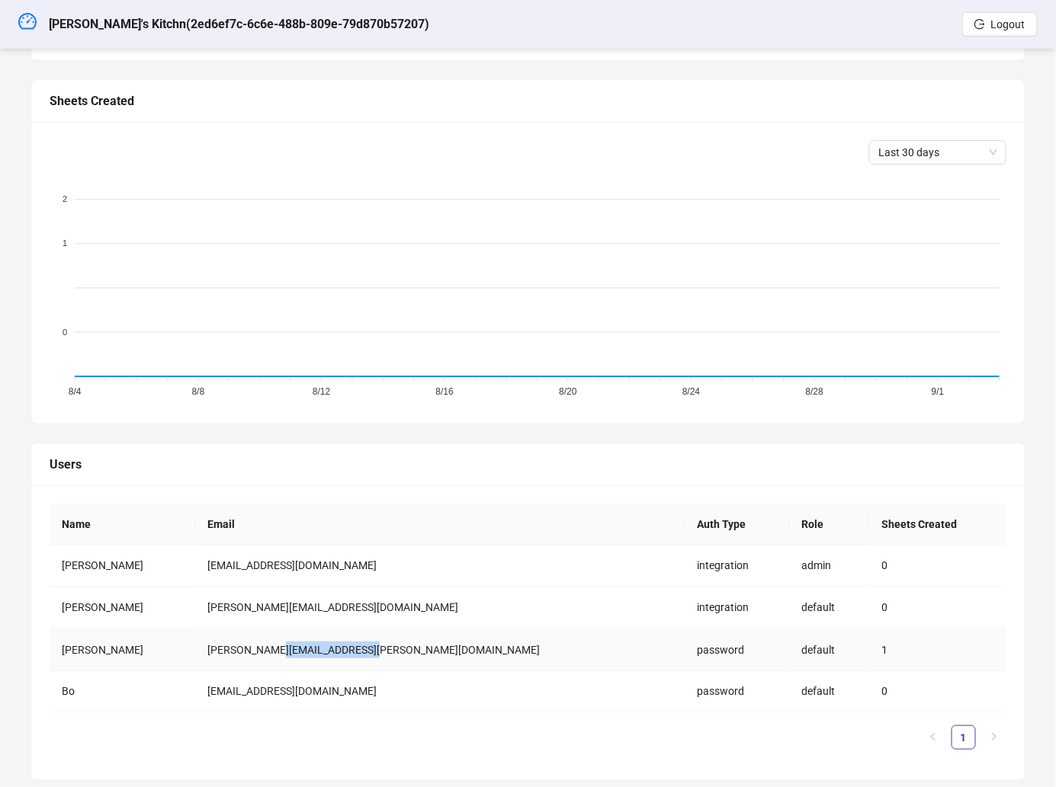
drag, startPoint x: 374, startPoint y: 649, endPoint x: 280, endPoint y: 649, distance: 94.5
click at [280, 649] on td "[PERSON_NAME][EMAIL_ADDRESS][PERSON_NAME][DOMAIN_NAME]" at bounding box center [440, 651] width 490 height 42
copy td "[DOMAIN_NAME]"
click at [162, 630] on td "[PERSON_NAME]" at bounding box center [123, 651] width 146 height 42
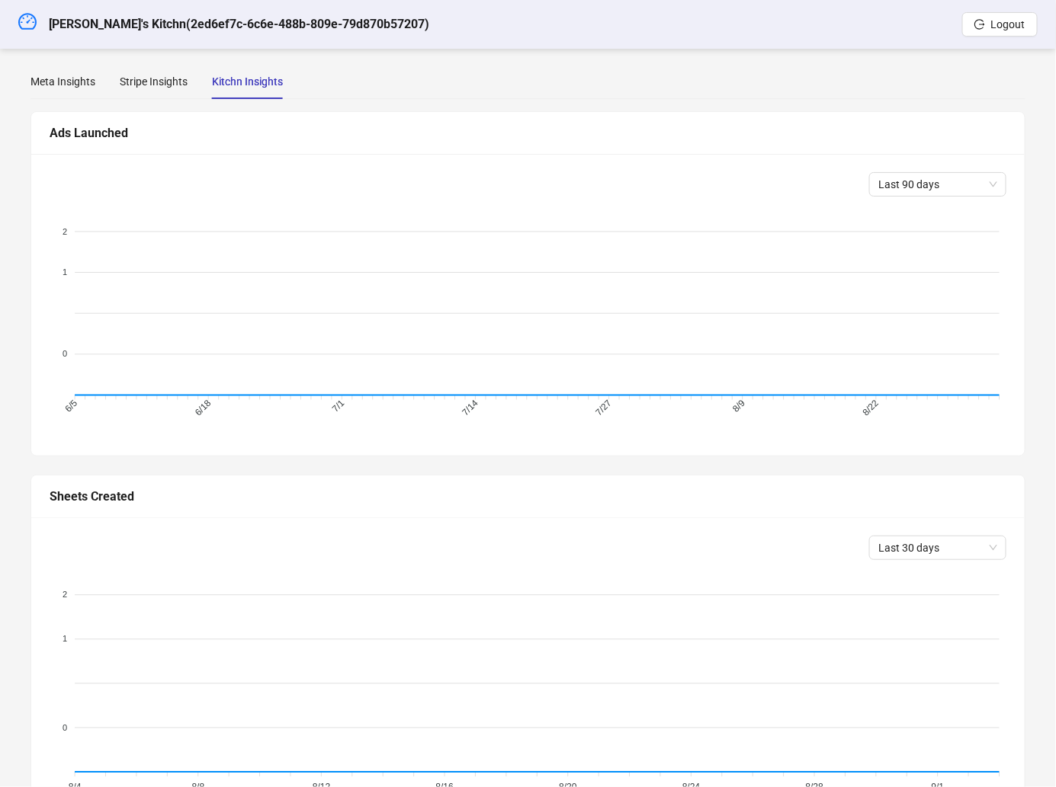
scroll to position [0, 0]
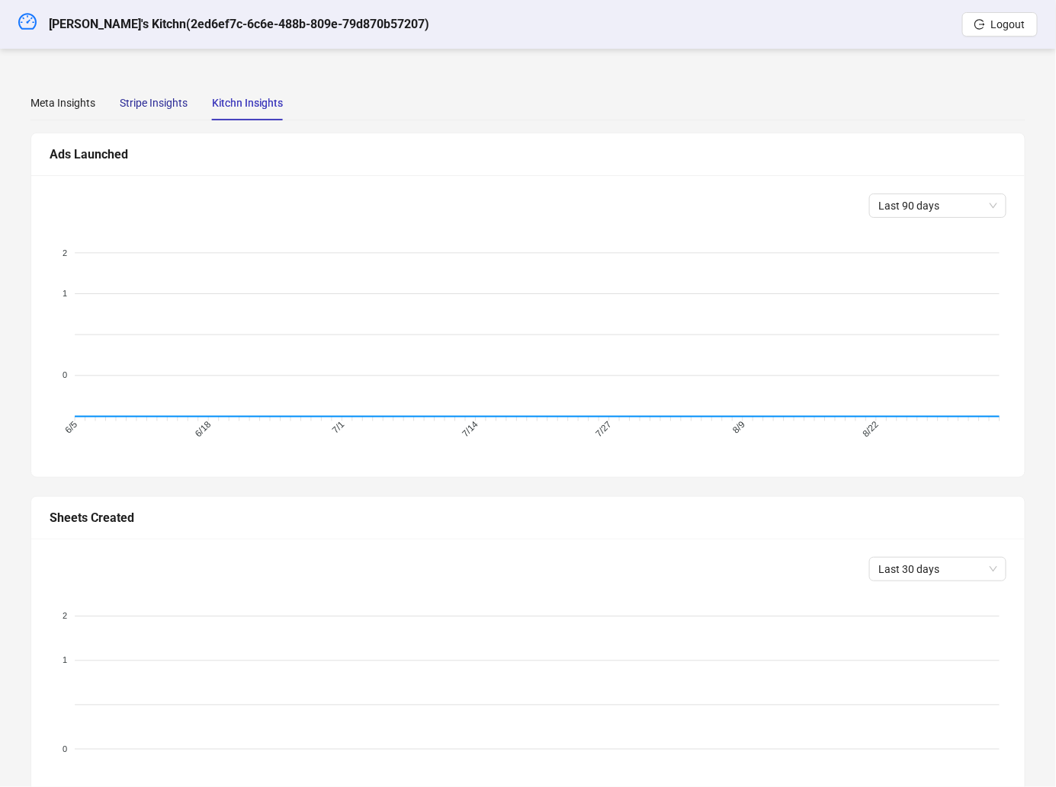
click at [179, 106] on div "Stripe Insights" at bounding box center [154, 103] width 68 height 17
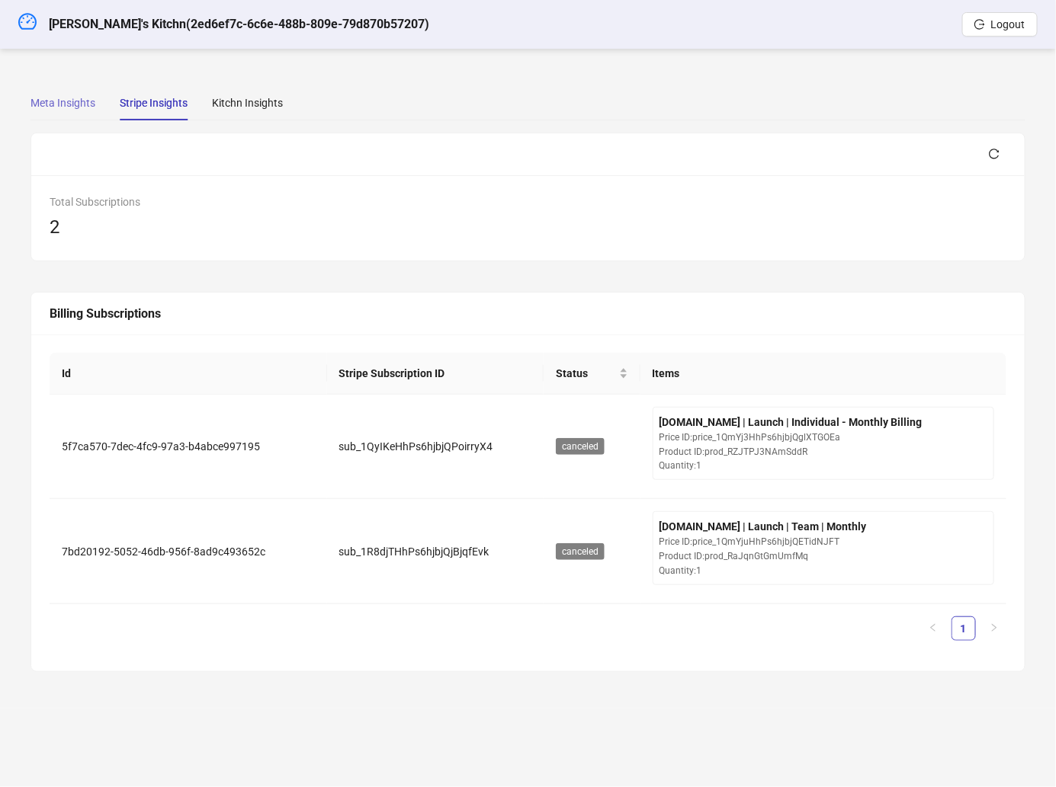
click at [92, 92] on div "Meta Insights" at bounding box center [62, 102] width 65 height 35
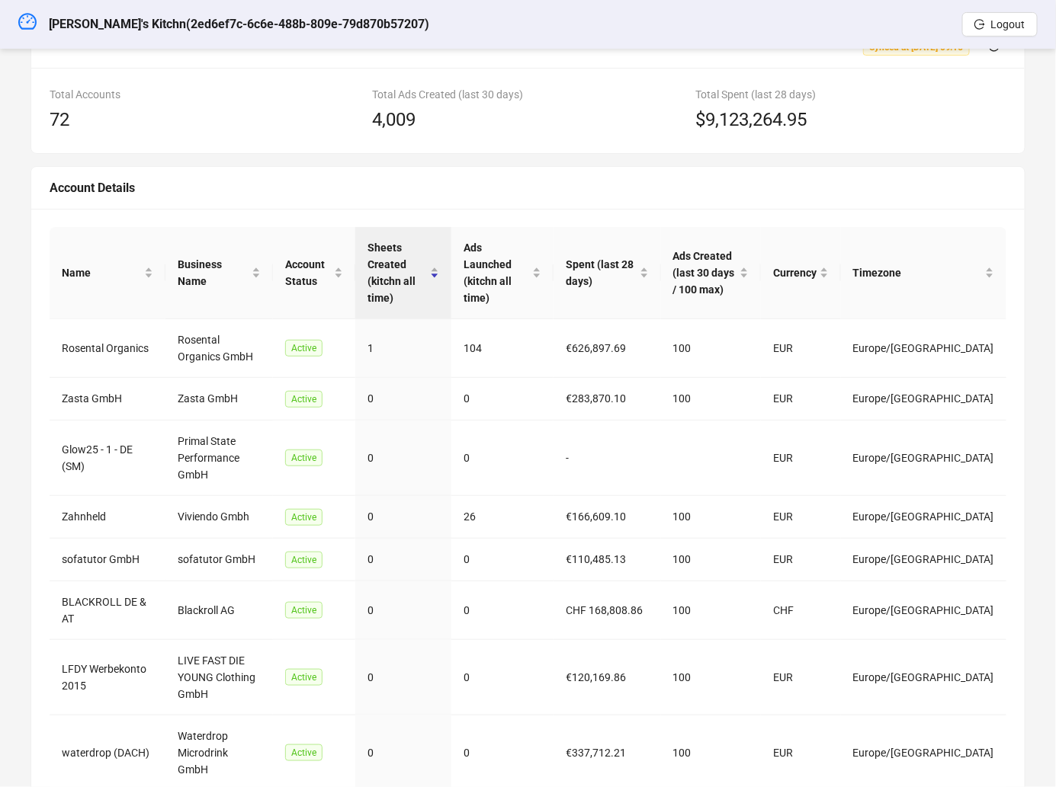
scroll to position [179, 0]
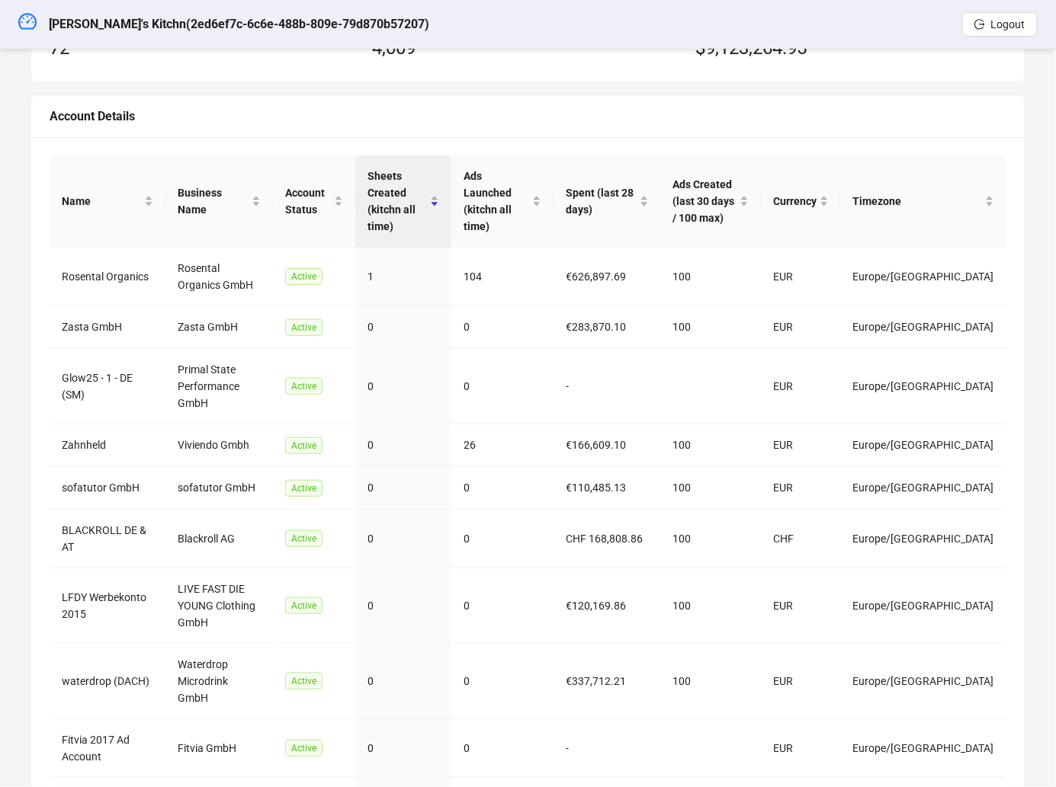
click at [25, 358] on div "Meta Insights Stripe Insights Kitchn Insights Synced at [DATE] 09:16 Total Acco…" at bounding box center [527, 405] width 1031 height 1035
click at [211, 202] on div "Business Name" at bounding box center [219, 201] width 83 height 34
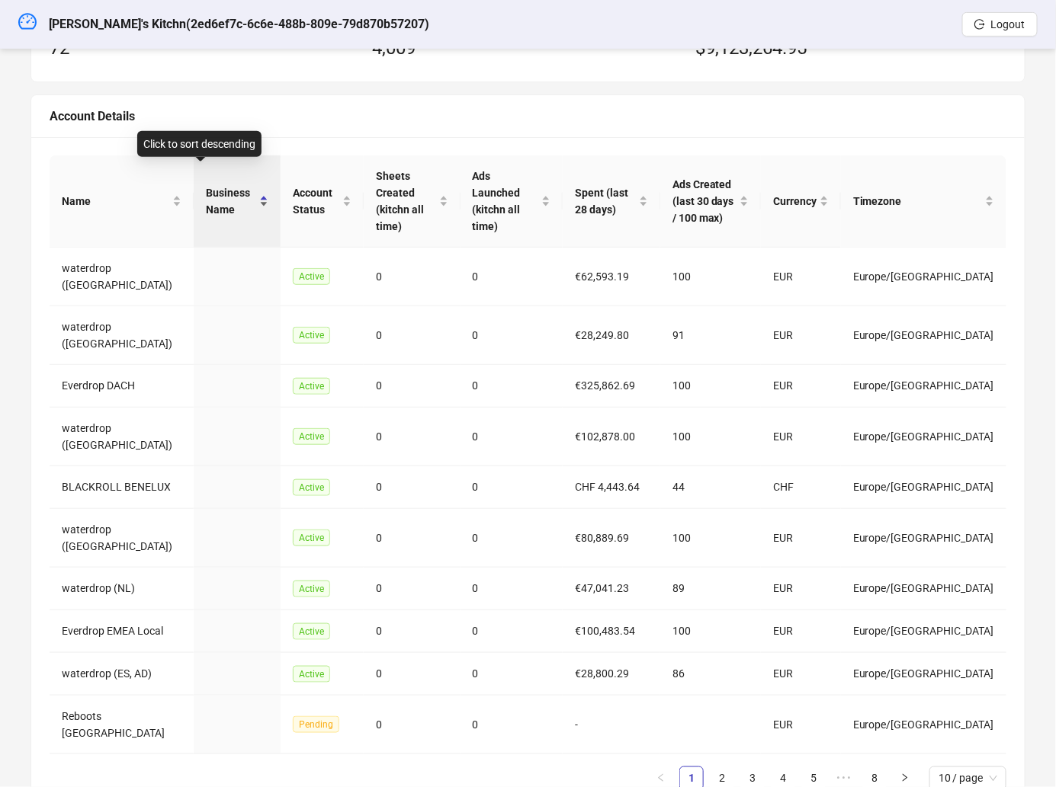
click at [206, 192] on span "Business Name" at bounding box center [231, 201] width 50 height 34
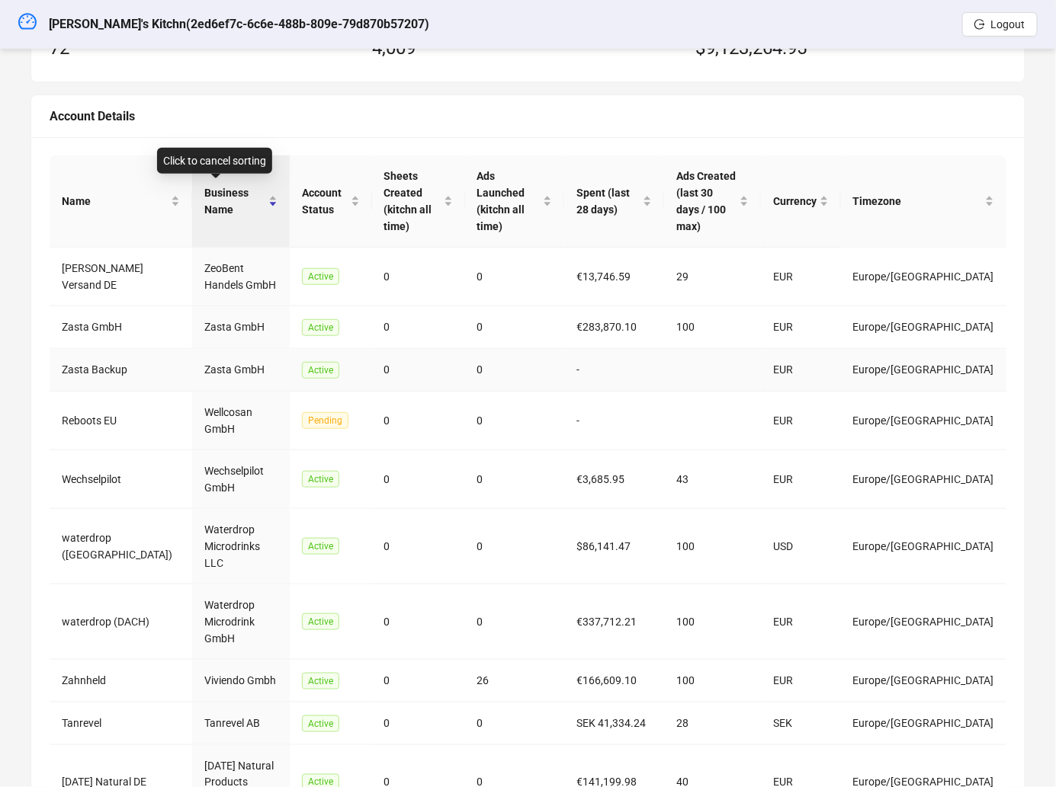
scroll to position [225, 0]
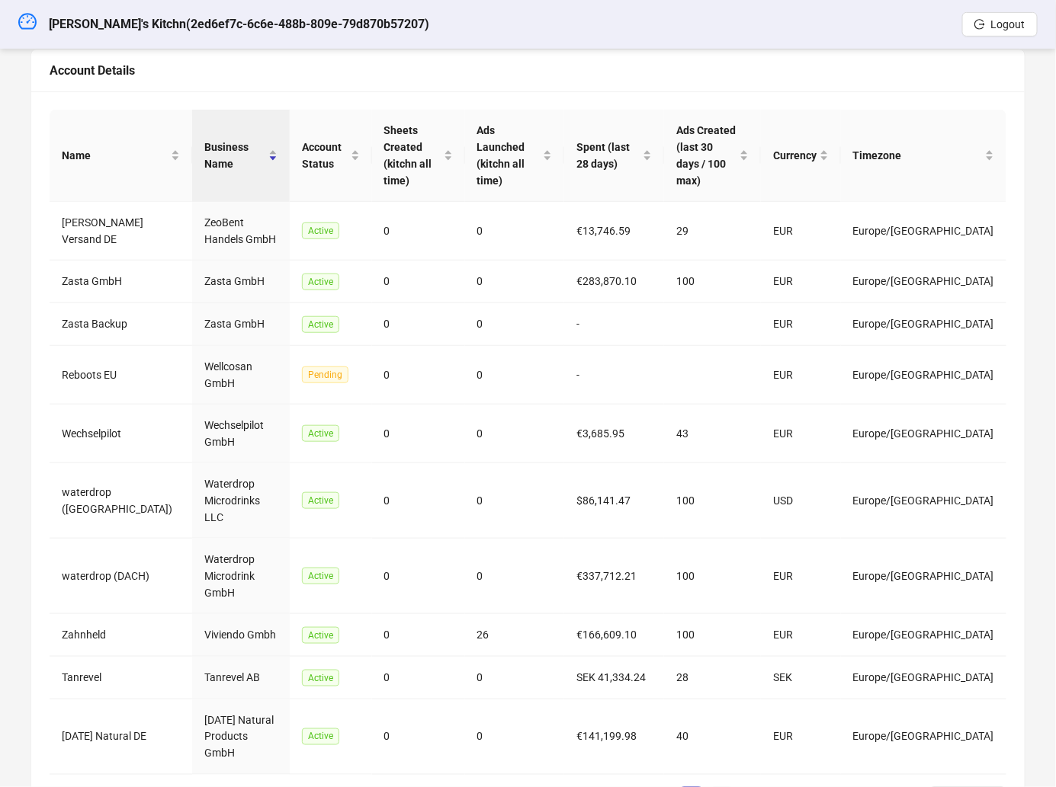
click at [726, 787] on link "2" at bounding box center [721, 799] width 23 height 23
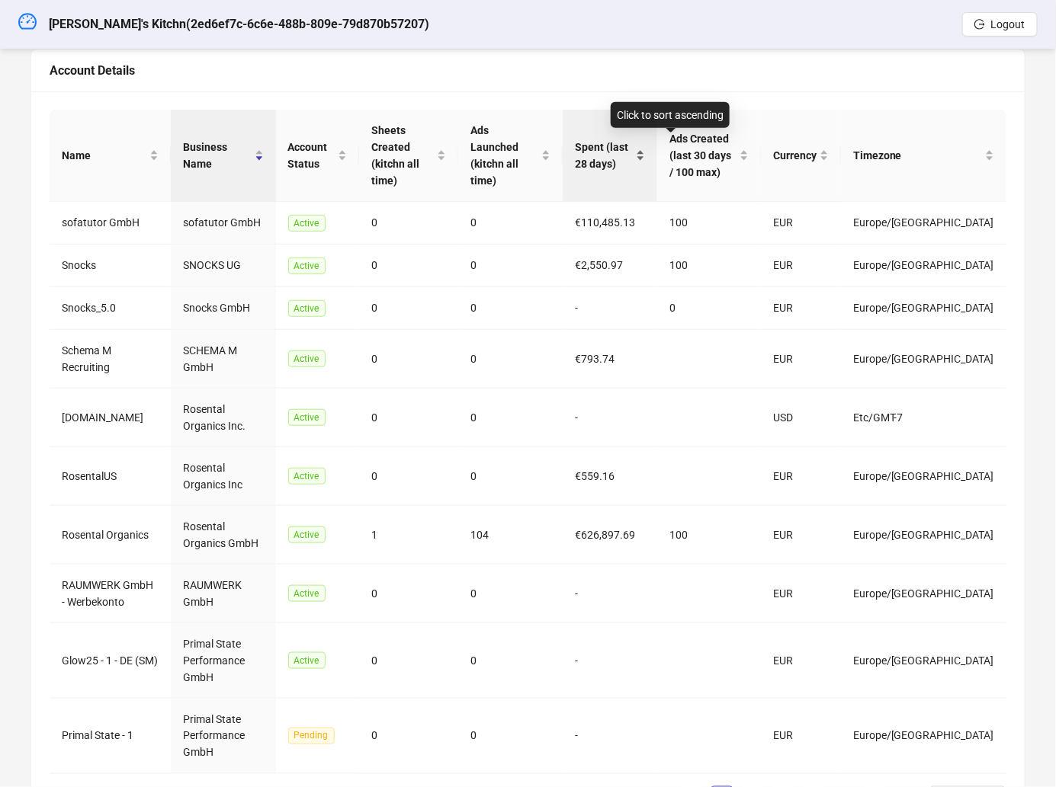
click at [633, 146] on span "Spent (last 28 days)" at bounding box center [604, 156] width 58 height 34
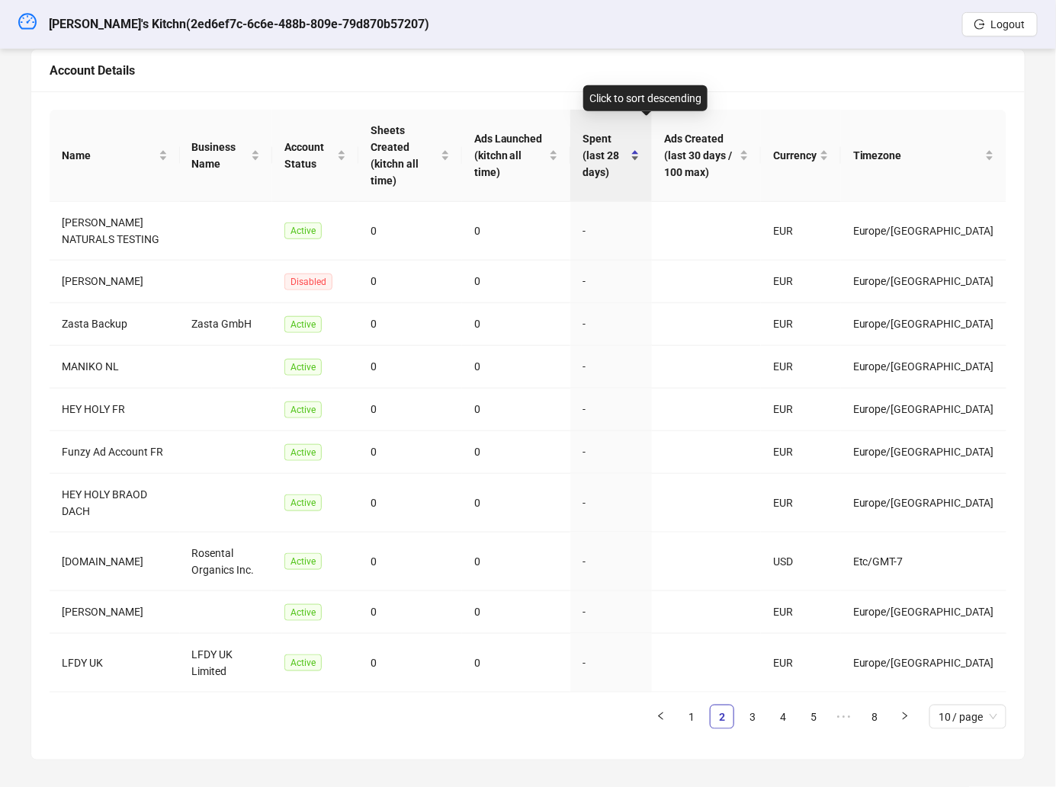
scroll to position [192, 0]
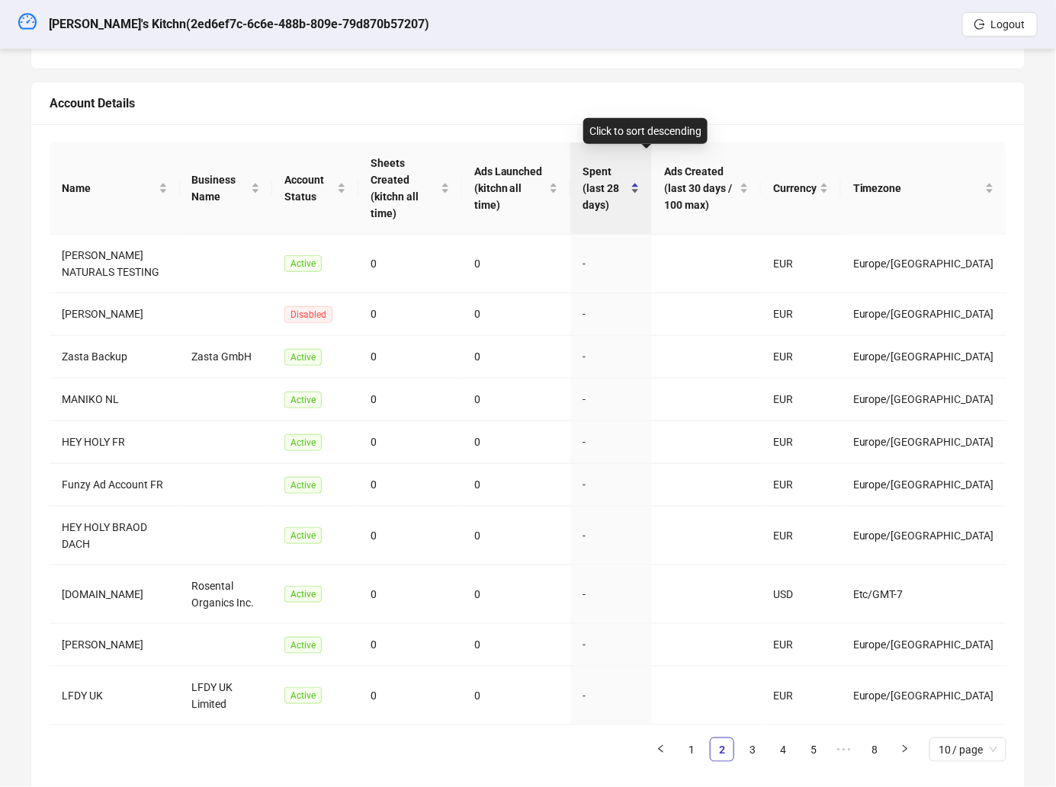
click at [640, 163] on div "Spent (last 28 days)" at bounding box center [610, 188] width 57 height 50
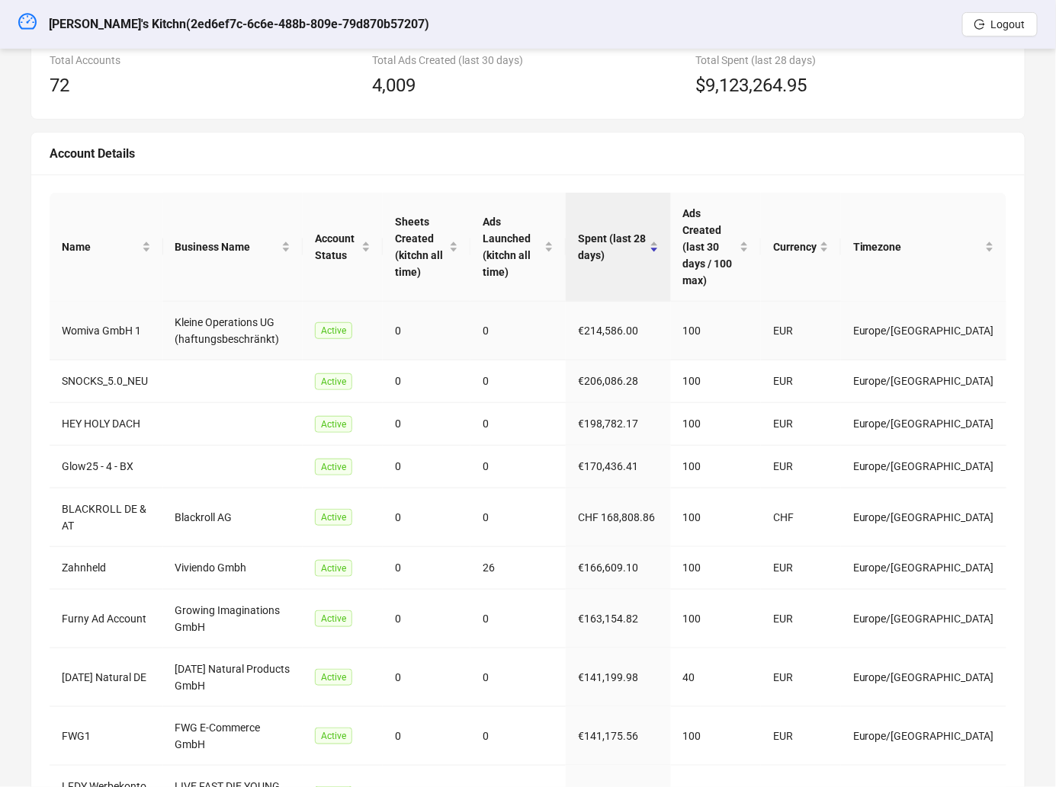
scroll to position [242, 0]
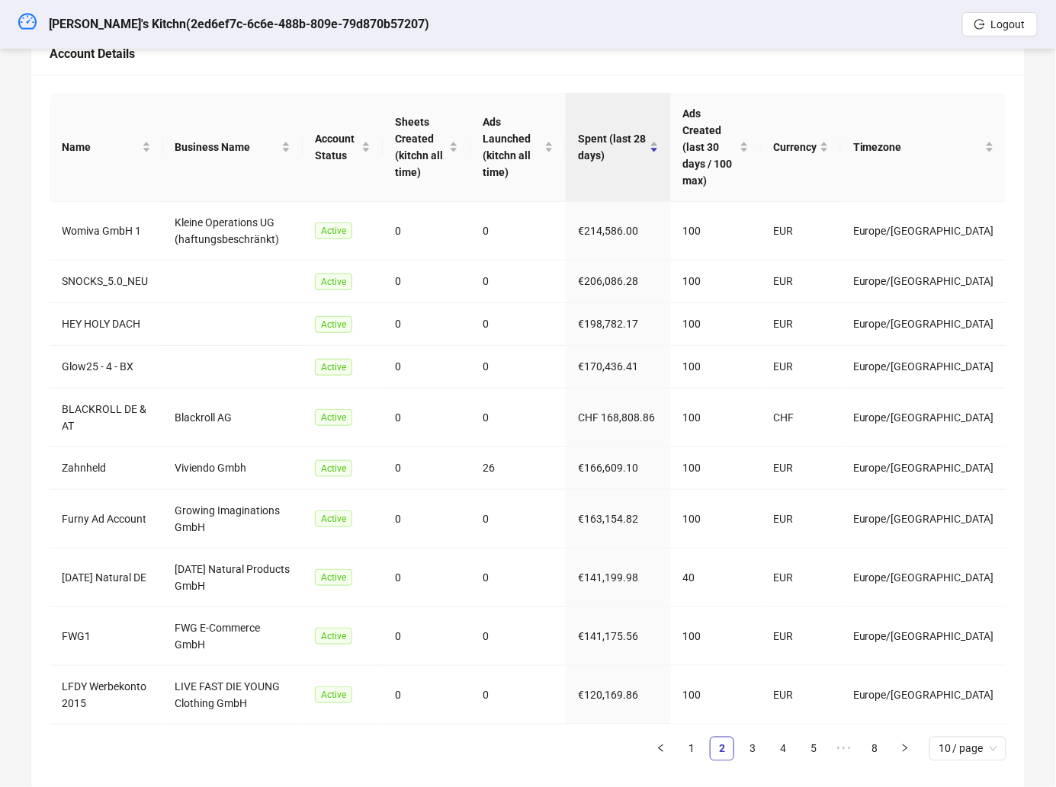
click at [691, 737] on ul "1 2 3 4 5 ••• 8 10 / page" at bounding box center [528, 749] width 957 height 24
click at [691, 738] on link "1" at bounding box center [691, 749] width 23 height 23
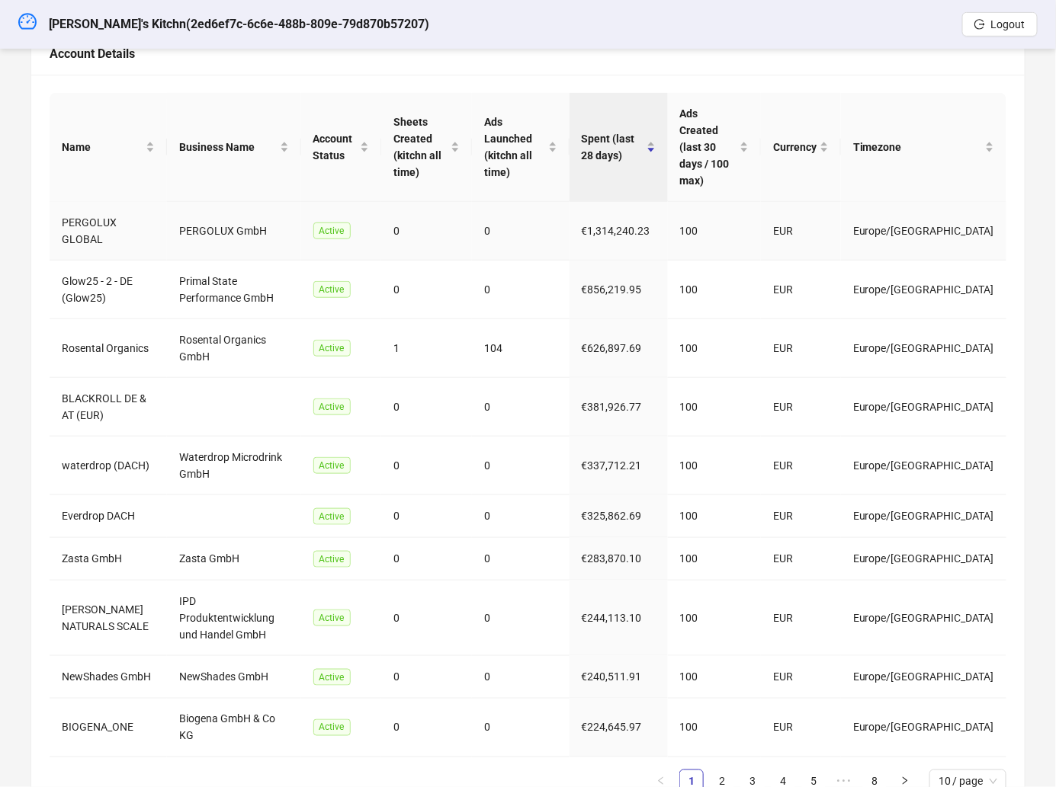
click at [204, 207] on td "PERGOLUX GmbH" at bounding box center [233, 231] width 133 height 59
copy td "PERGOLUX"
click at [239, 278] on td "Primal State Performance GmbH" at bounding box center [233, 290] width 133 height 59
drag, startPoint x: 176, startPoint y: 259, endPoint x: 252, endPoint y: 280, distance: 79.0
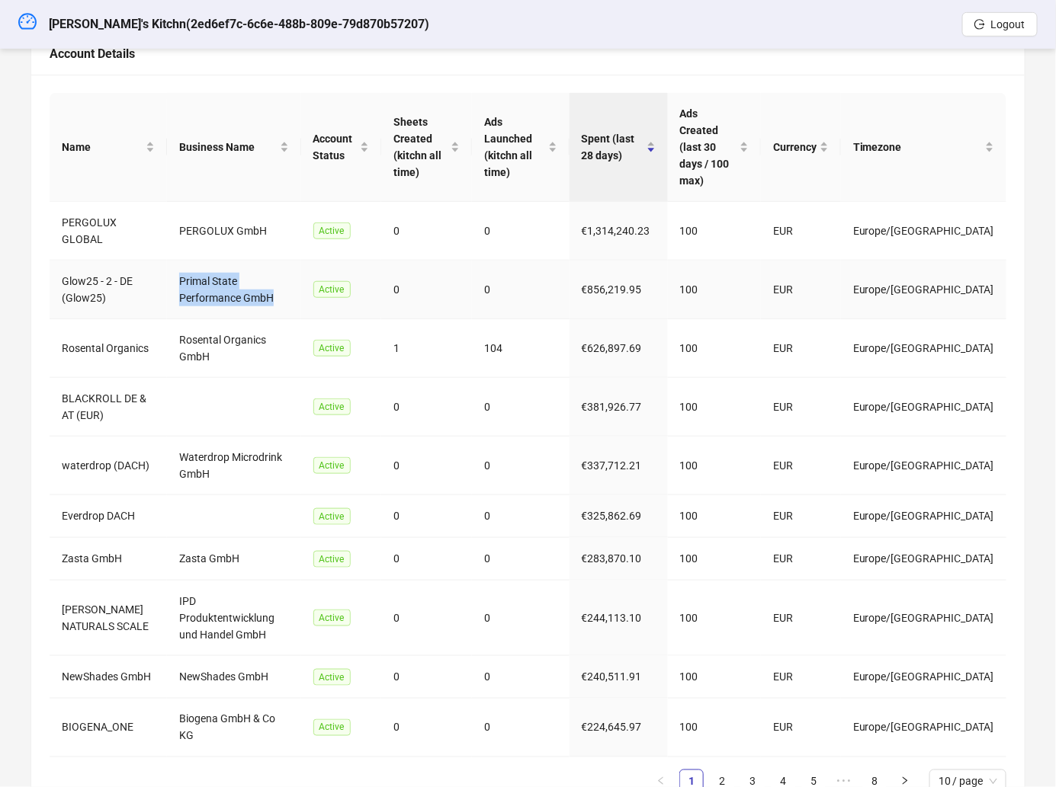
click at [255, 281] on td "Primal State Performance GmbH" at bounding box center [233, 290] width 133 height 59
copy td "Primal State Performance GmbH"
click at [258, 386] on td at bounding box center [233, 407] width 133 height 59
click at [713, 771] on link "2" at bounding box center [721, 782] width 23 height 23
